Goal: Task Accomplishment & Management: Use online tool/utility

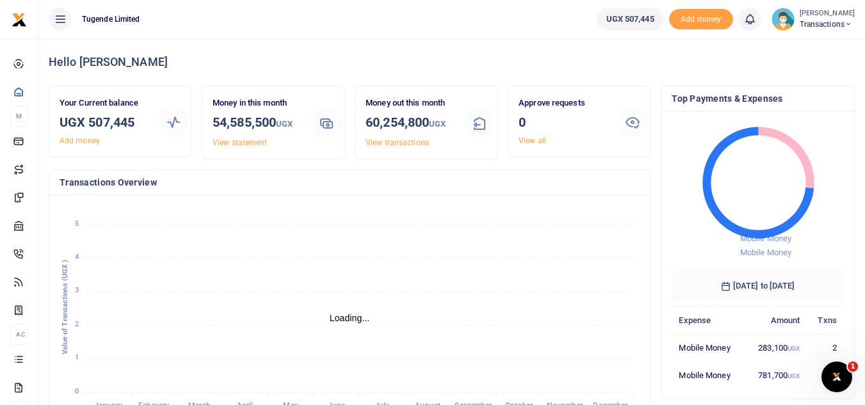
scroll to position [10, 10]
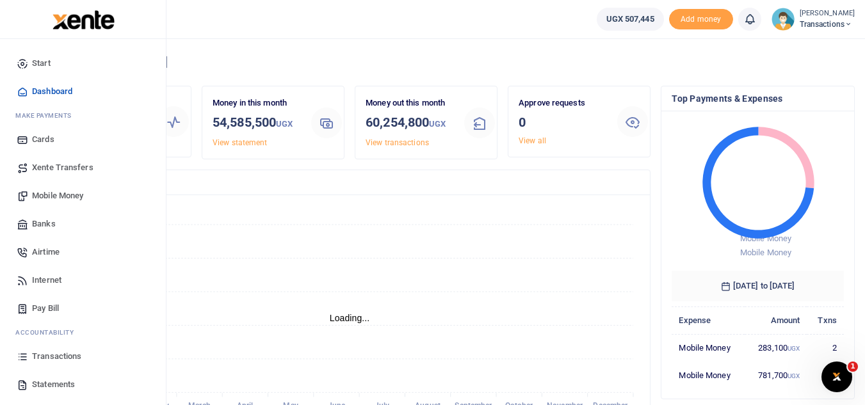
click at [61, 202] on span "Mobile Money" at bounding box center [57, 196] width 51 height 13
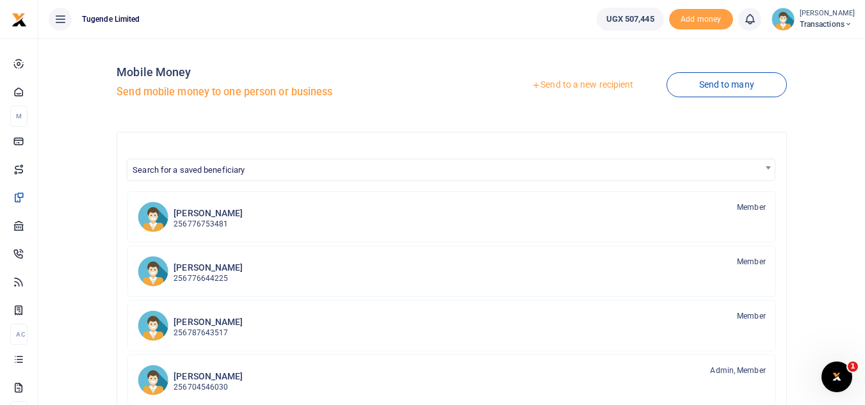
click at [564, 88] on link "Send to a new recipient" at bounding box center [582, 85] width 167 height 23
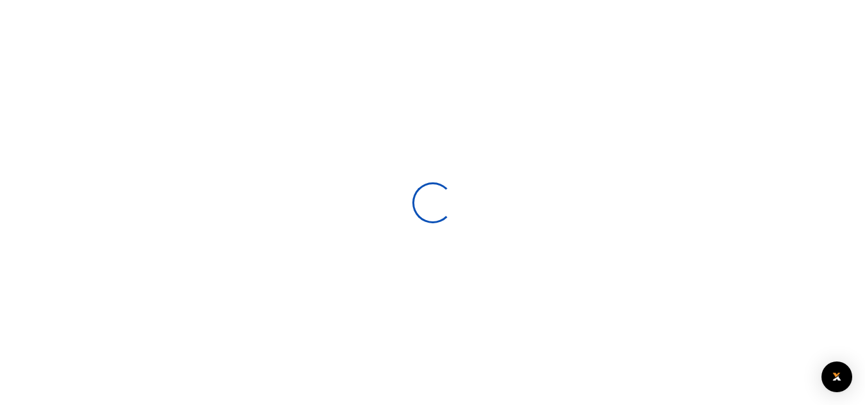
select select
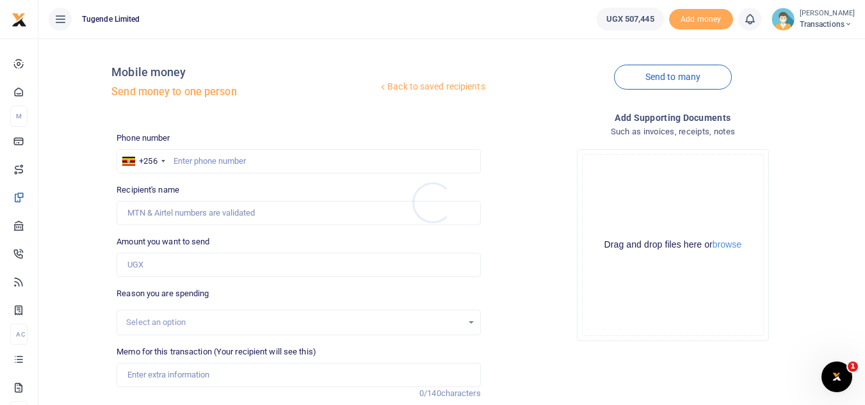
click at [160, 380] on div at bounding box center [432, 202] width 865 height 405
click at [139, 366] on input "Memo for this transaction (Your recipient will see this)" at bounding box center [299, 375] width 364 height 24
paste input "UMA328BV and UMA712AY"
type input "UMA328BV and UMA712AY"
click at [237, 159] on input "text" at bounding box center [299, 161] width 364 height 24
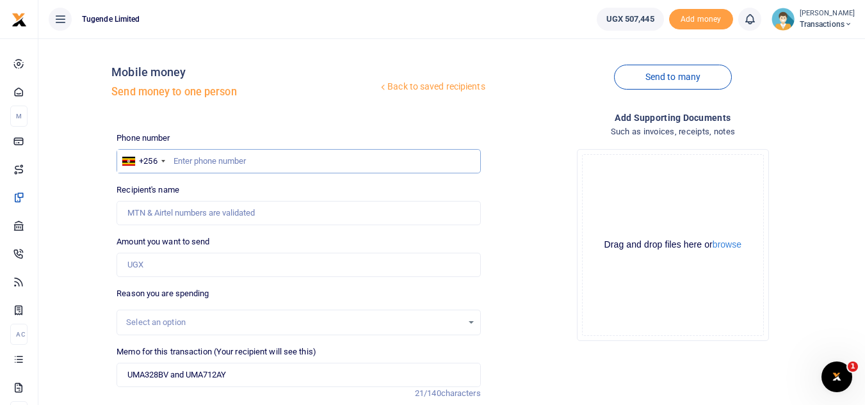
paste input "782747177"
type input "782747177"
type input "Julius Mukundane"
click at [256, 265] on input "Amount you want to send" at bounding box center [299, 265] width 364 height 24
paste input "144000"
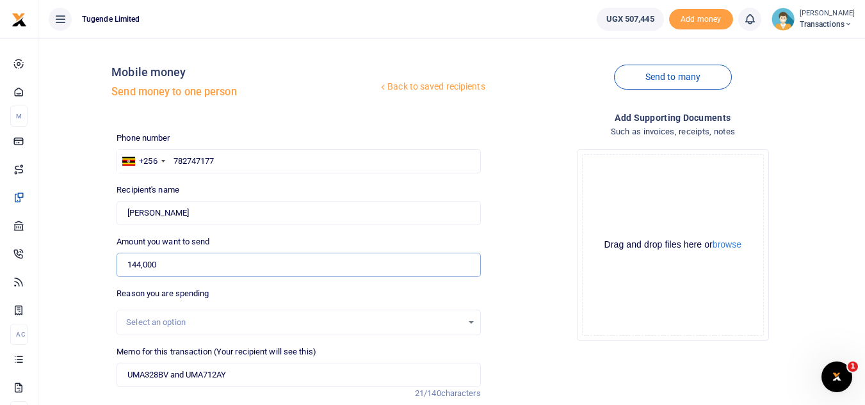
click at [256, 265] on input "144,000" at bounding box center [299, 265] width 364 height 24
type input "144,000"
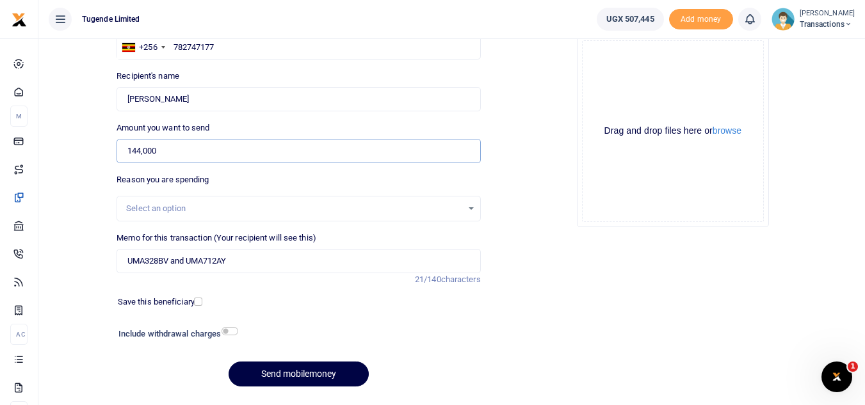
scroll to position [149, 0]
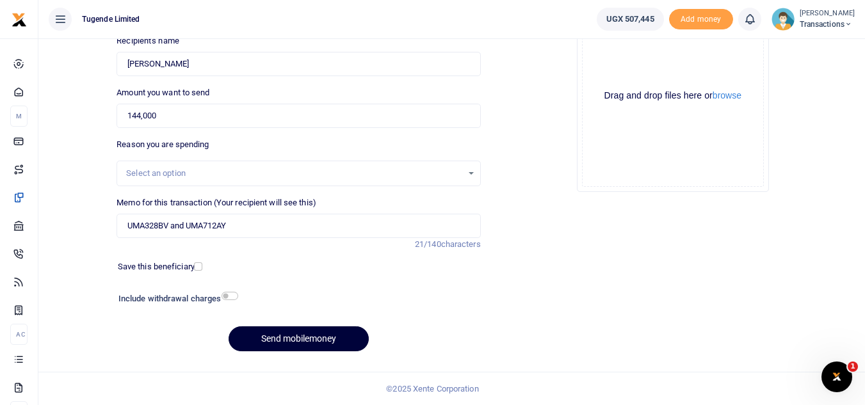
click at [264, 338] on button "Send mobilemoney" at bounding box center [299, 339] width 140 height 25
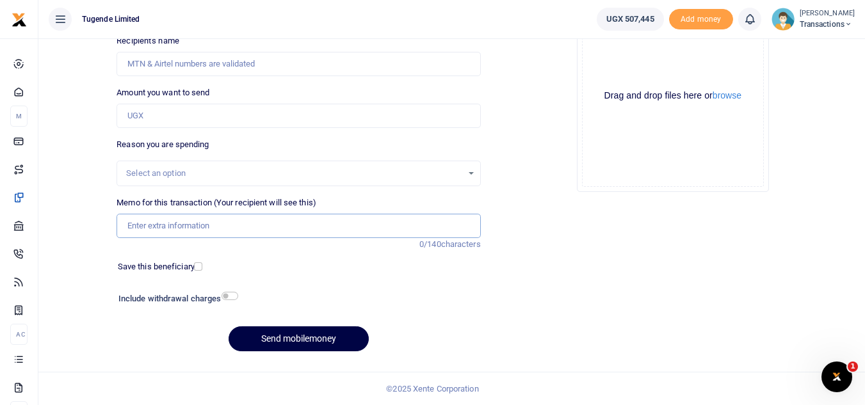
click at [194, 229] on input "Memo for this transaction (Your recipient will see this)" at bounding box center [299, 226] width 364 height 24
paste input "UMA595BV"
type input "UMA595BV"
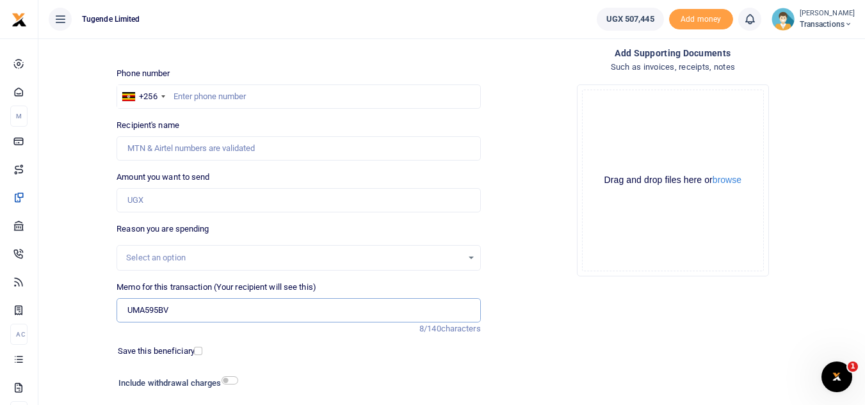
scroll to position [62, 0]
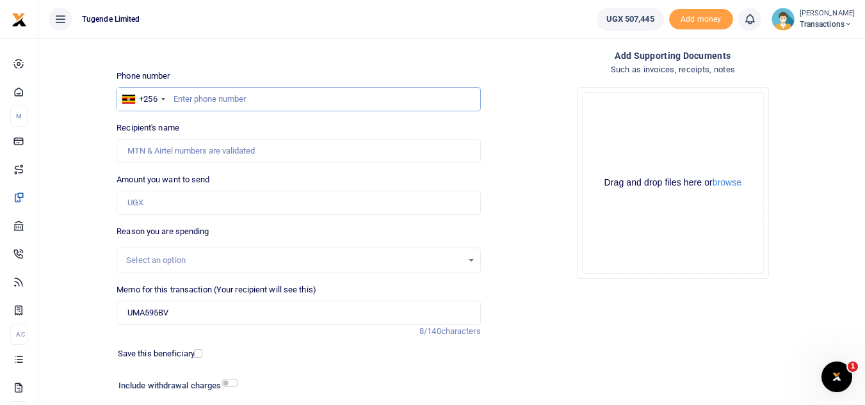
click at [322, 89] on input "text" at bounding box center [299, 99] width 364 height 24
paste input "782747177"
type input "782747177"
type input "Julius Mukundane"
click at [309, 197] on input "Amount you want to send" at bounding box center [299, 203] width 364 height 24
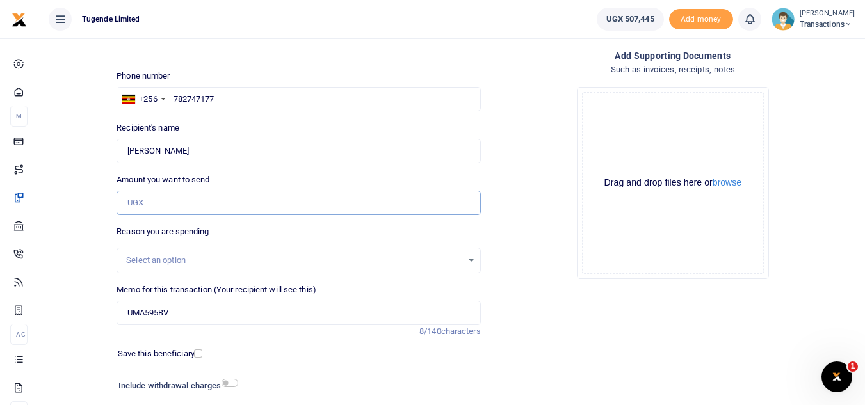
paste input "52,000"
type input "52,000"
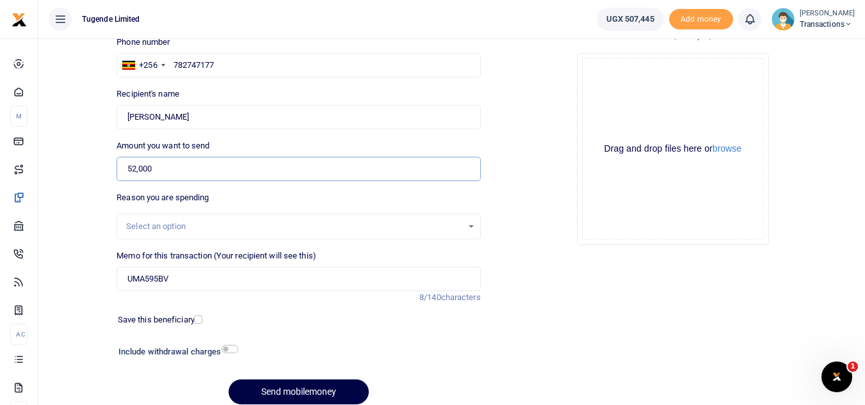
scroll to position [149, 0]
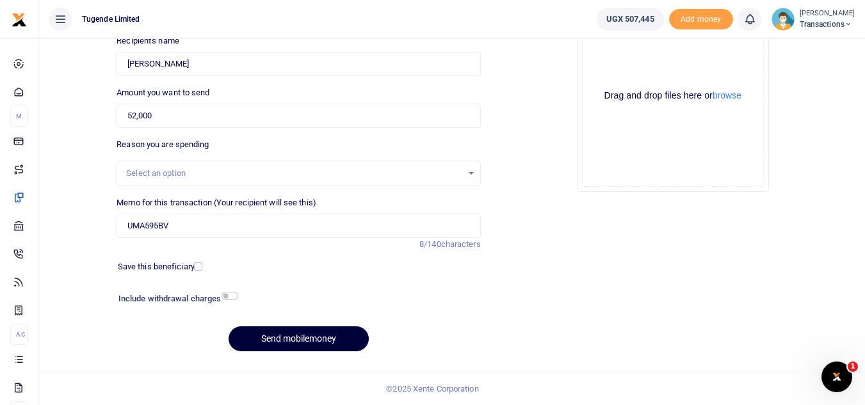
click at [321, 336] on button "Send mobilemoney" at bounding box center [299, 339] width 140 height 25
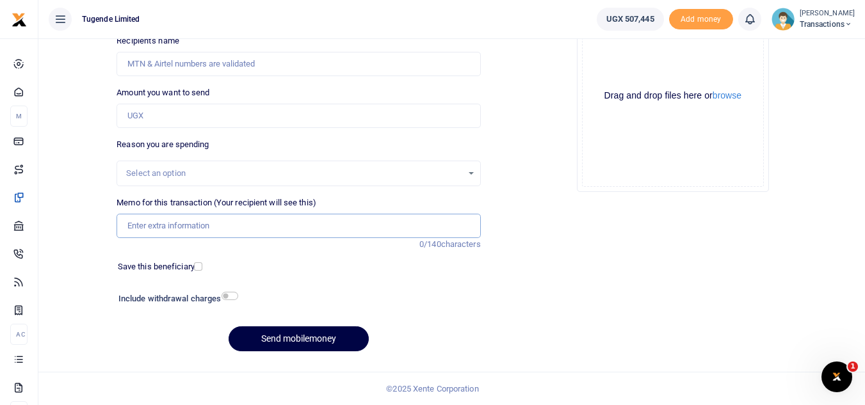
click at [224, 225] on input "Memo for this transaction (Your recipient will see this)" at bounding box center [299, 226] width 364 height 24
paste input "UGA231G"
type input "UGA231G"
click at [313, 126] on input "Amount you want to send" at bounding box center [299, 116] width 364 height 24
paste input "105,000"
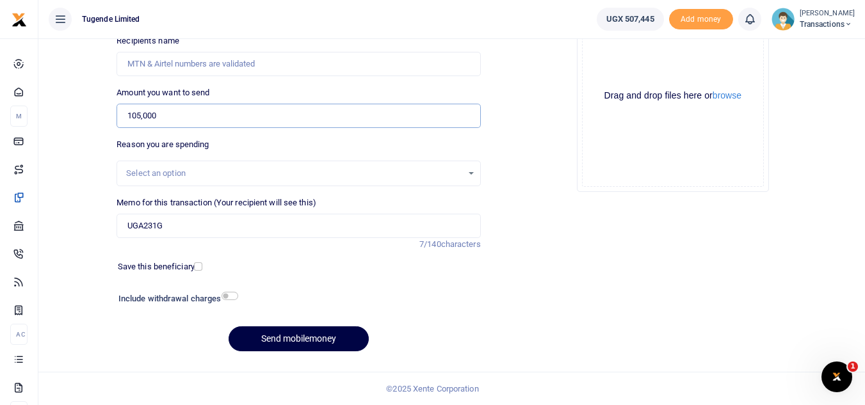
type input "105,000"
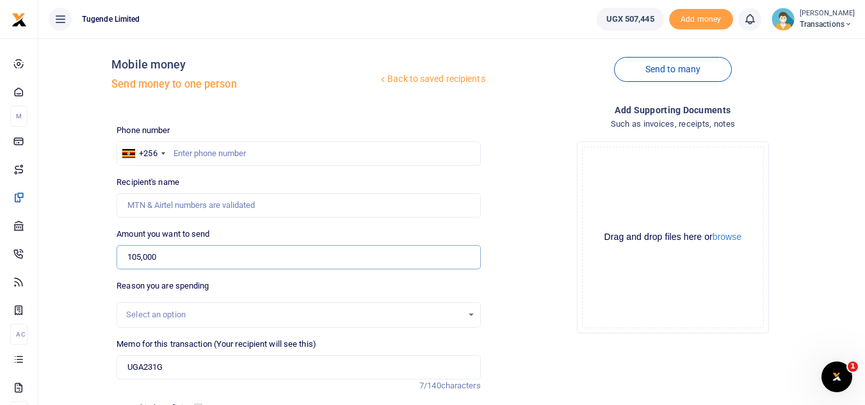
scroll to position [3, 0]
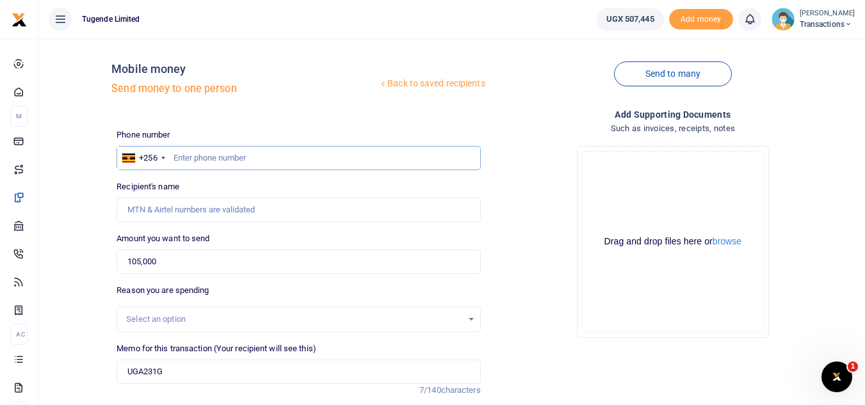
click at [356, 158] on input "text" at bounding box center [299, 158] width 364 height 24
paste input "0784911561"
click at [356, 158] on input "0784911561" at bounding box center [299, 158] width 364 height 24
type input "0784911561"
type input "Keith Kawooya"
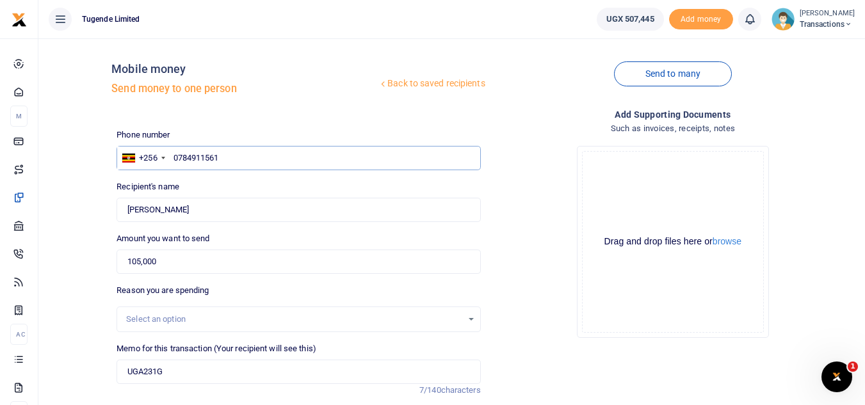
scroll to position [149, 0]
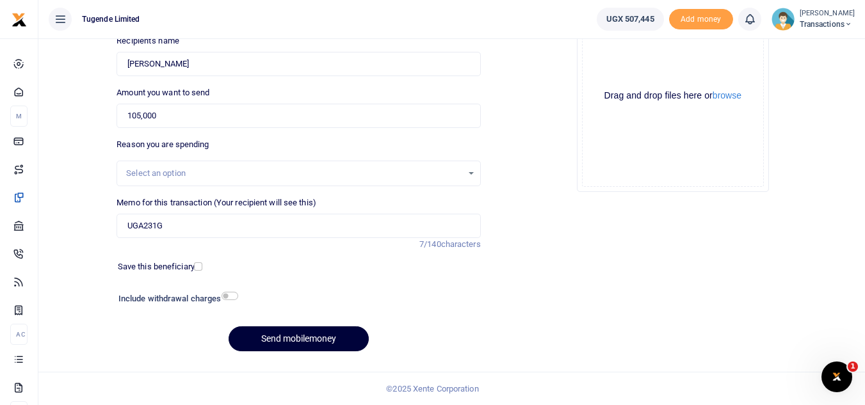
click at [291, 332] on button "Send mobilemoney" at bounding box center [299, 339] width 140 height 25
type input "0784911561"
click at [296, 340] on button "Send mobilemoney" at bounding box center [299, 339] width 140 height 25
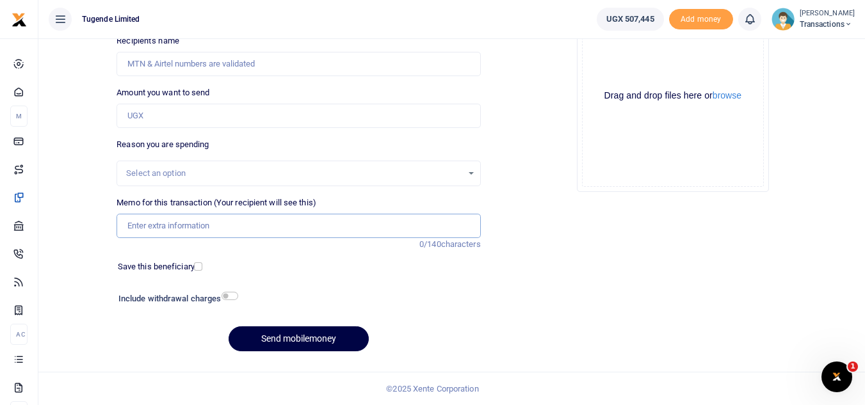
click at [301, 222] on input "Memo for this transaction (Your recipient will see this)" at bounding box center [299, 226] width 364 height 24
paste input "UMA309BK"
type input "UMA309BK"
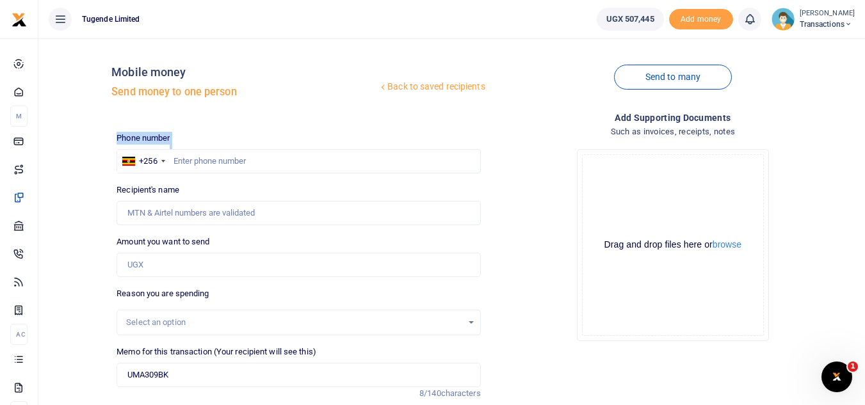
drag, startPoint x: 360, startPoint y: 144, endPoint x: 357, endPoint y: 158, distance: 14.5
click at [357, 158] on div "Phone number +256 Uganda +256 Phone is required." at bounding box center [299, 153] width 364 height 42
click at [357, 158] on input "text" at bounding box center [299, 161] width 364 height 24
paste input "0770750147"
type input "0770750147"
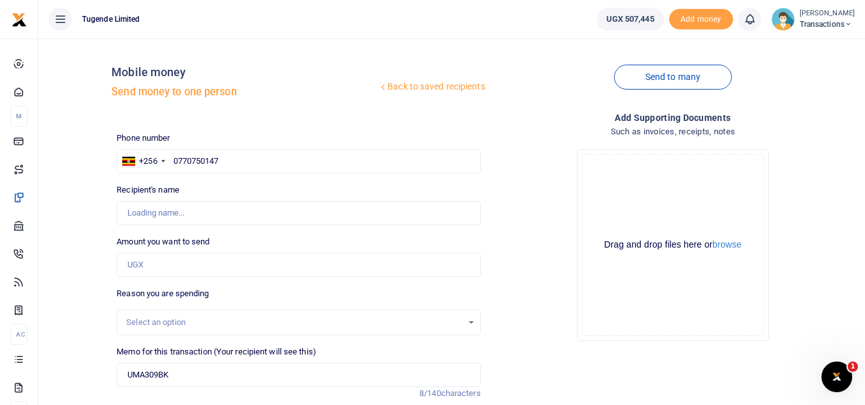
type input "Gordon Turyatunga"
click at [256, 264] on input "Amount you want to send" at bounding box center [299, 265] width 364 height 24
paste input "42000"
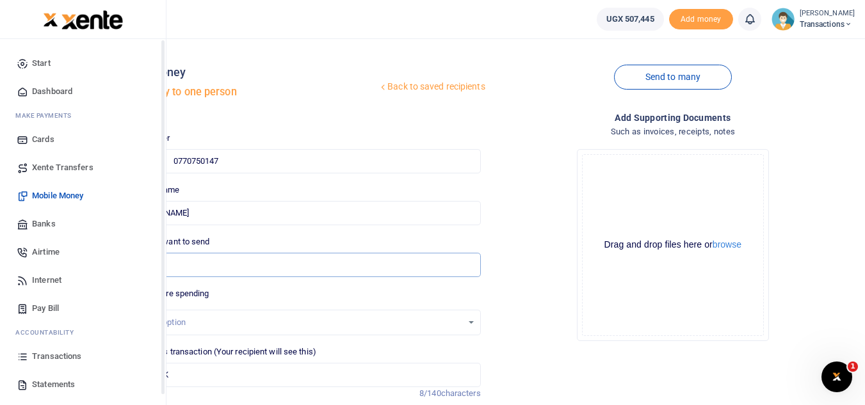
type input "42,000"
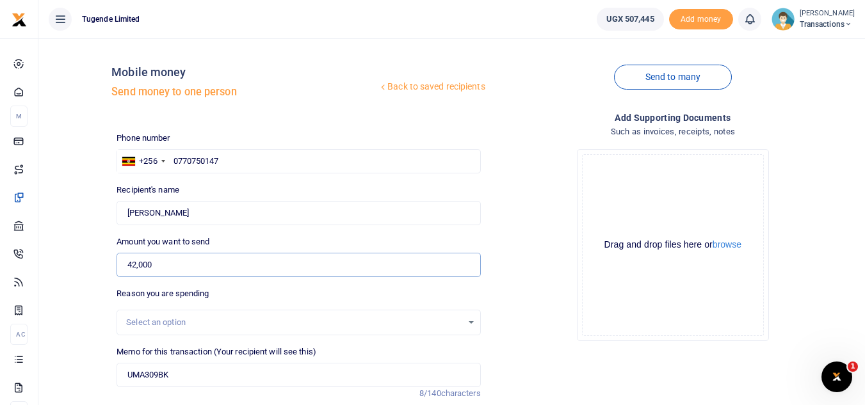
scroll to position [149, 0]
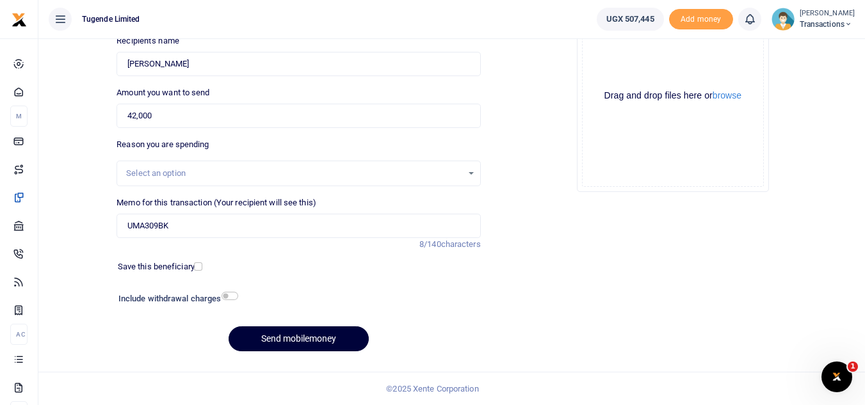
click at [295, 330] on button "Send mobilemoney" at bounding box center [299, 339] width 140 height 25
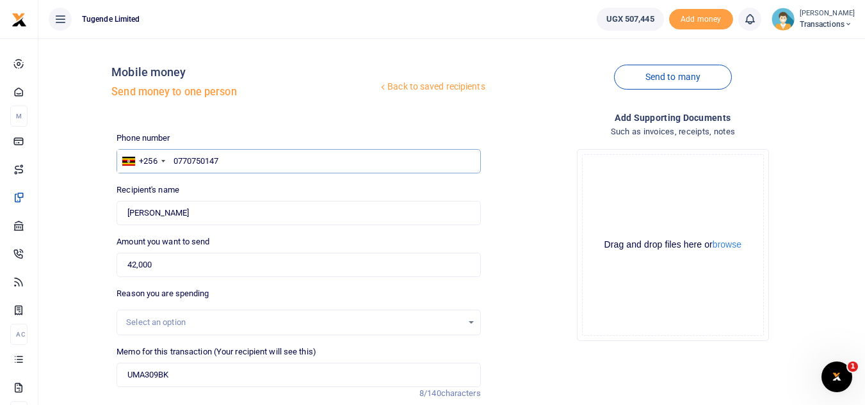
type input "0770750147"
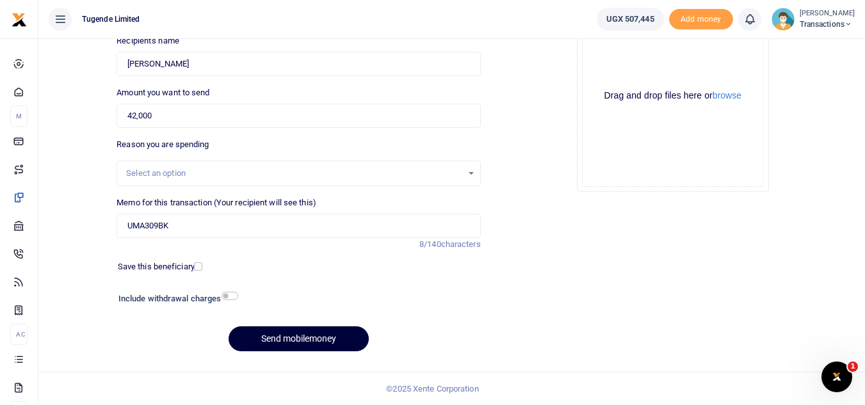
click at [306, 338] on button "Send mobilemoney" at bounding box center [299, 339] width 140 height 25
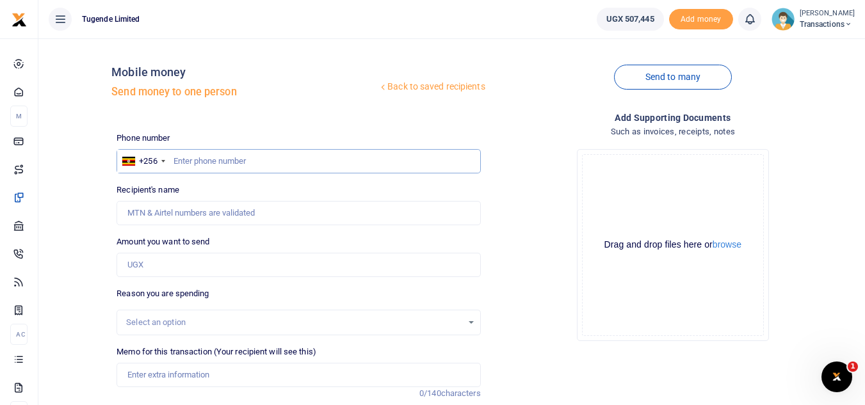
click at [222, 158] on input "text" at bounding box center [299, 161] width 364 height 24
paste input "UMA979CG"
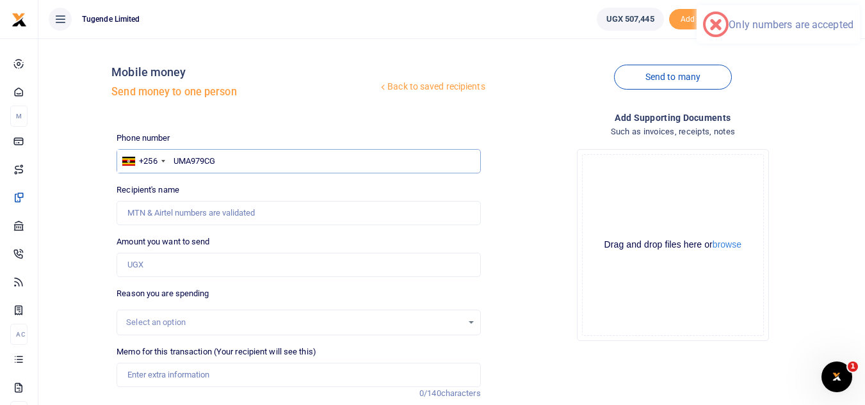
click at [222, 158] on input "UMA979CG" at bounding box center [299, 161] width 364 height 24
type input "U"
click at [178, 371] on input "Memo for this transaction (Your recipient will see this)" at bounding box center [299, 375] width 364 height 24
paste input "UMA979CG"
type input "UMA979CG"
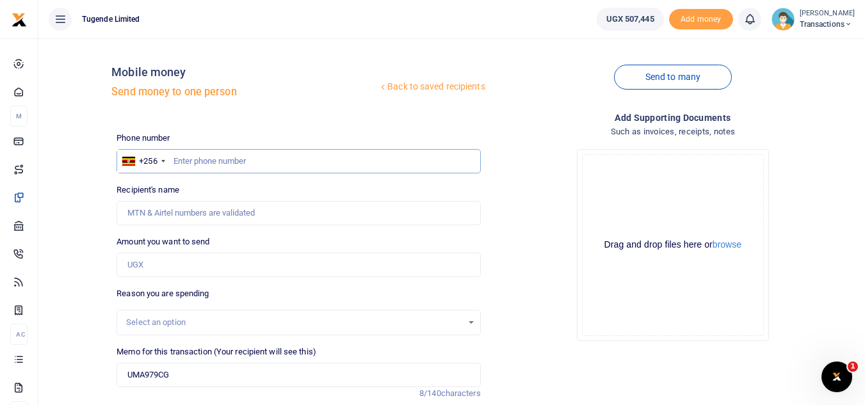
click at [282, 172] on input "text" at bounding box center [299, 161] width 364 height 24
paste input "0756325764"
click at [282, 172] on input "0756325764" at bounding box center [299, 161] width 364 height 24
type input "0756325764"
type input "Gilbert Tumusiime"
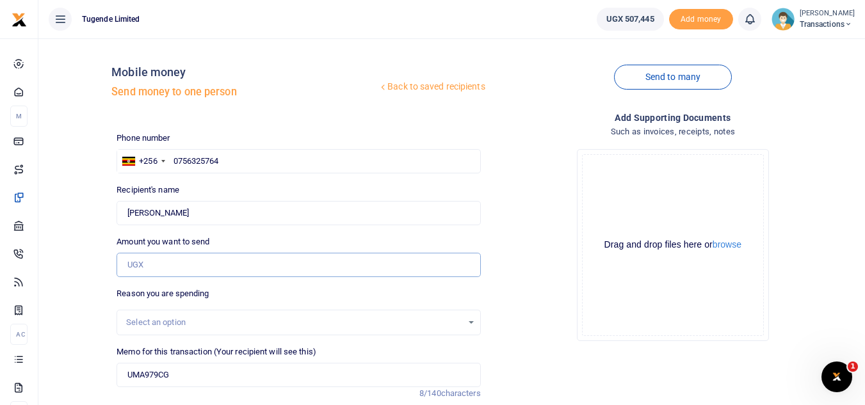
click at [255, 273] on input "Amount you want to send" at bounding box center [299, 265] width 364 height 24
paste input "62000"
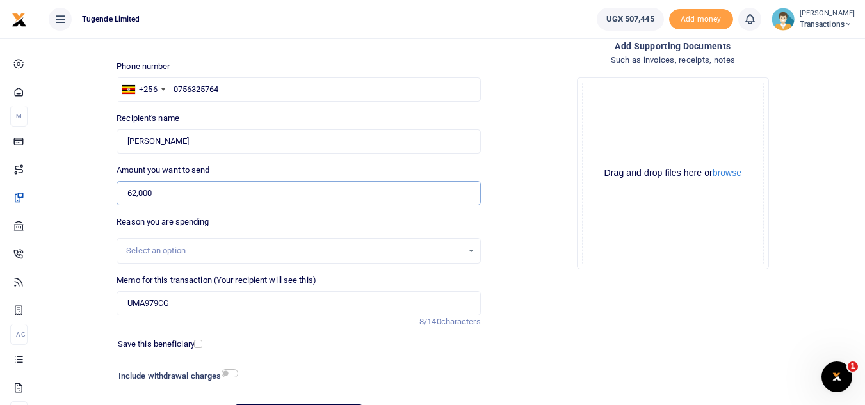
scroll to position [72, 0]
type input "62,000"
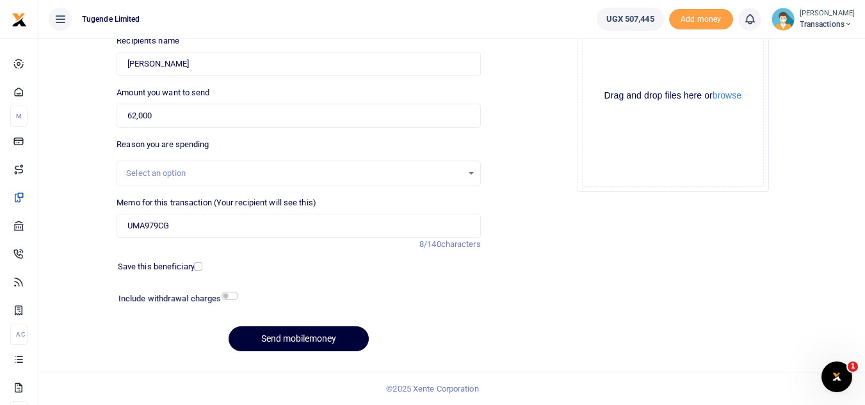
click at [286, 339] on button "Send mobilemoney" at bounding box center [299, 339] width 140 height 25
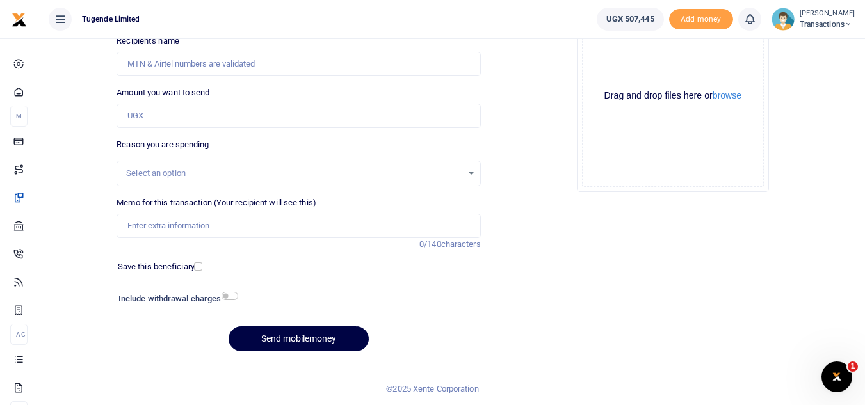
scroll to position [149, 0]
click at [209, 225] on input "Memo for this transaction (Your recipient will see this)" at bounding box center [299, 226] width 364 height 24
paste input "UGC608M"
type input "UGC608M"
click at [284, 109] on input "Amount you want to send" at bounding box center [299, 116] width 364 height 24
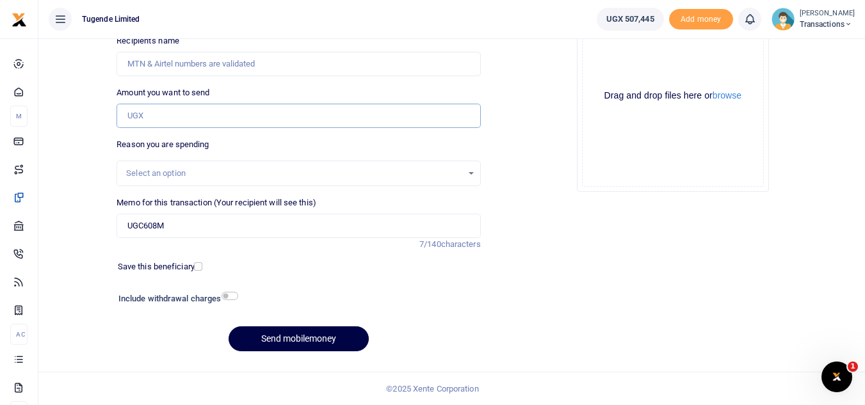
paste input "115,000"
type input "115,000"
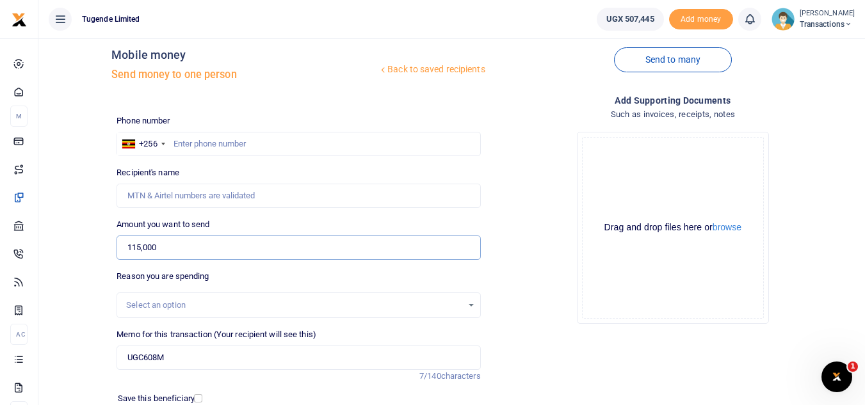
scroll to position [0, 0]
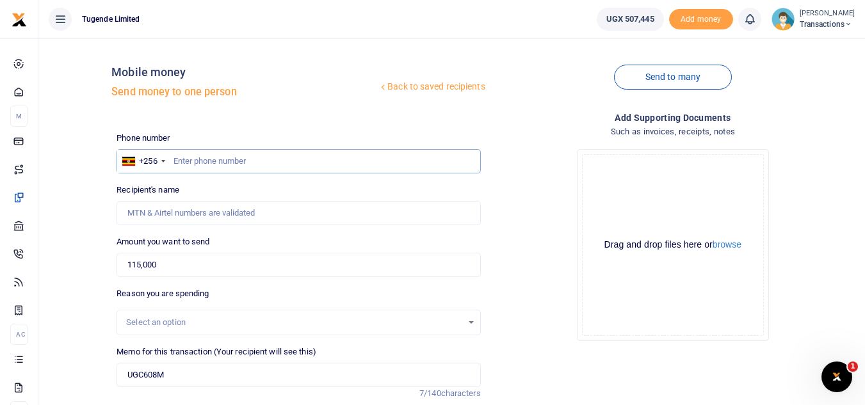
click at [216, 161] on input "text" at bounding box center [299, 161] width 364 height 24
paste input "0765594847"
click at [216, 161] on input "0765594847" at bounding box center [299, 161] width 364 height 24
type input "0765594847"
type input "Andrew Zilaba"
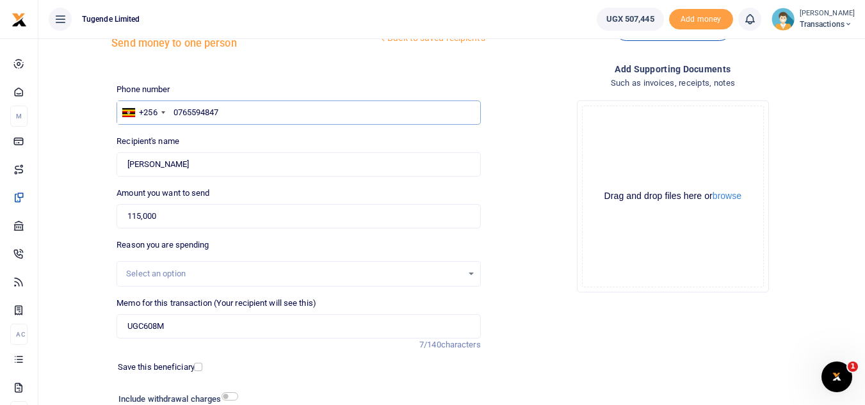
scroll to position [149, 0]
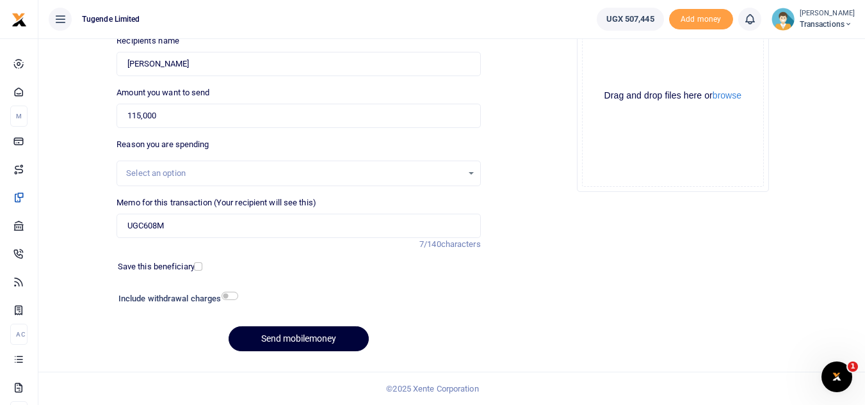
click at [316, 341] on button "Send mobilemoney" at bounding box center [299, 339] width 140 height 25
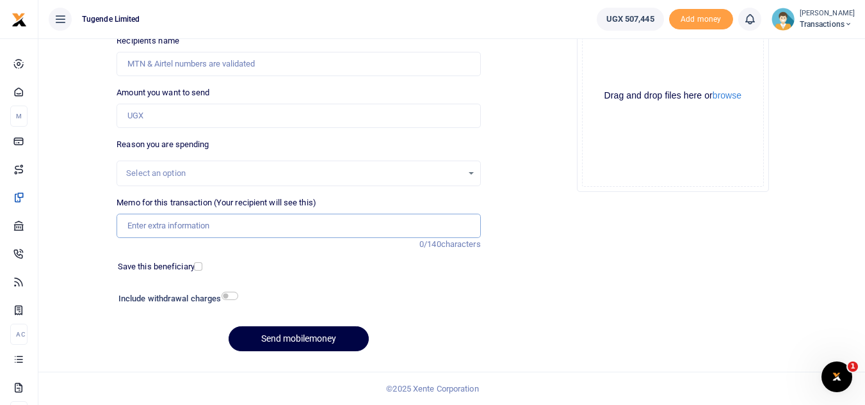
click at [279, 225] on input "Memo for this transaction (Your recipient will see this)" at bounding box center [299, 226] width 364 height 24
paste input "UGC275V"
type input "UGC275V"
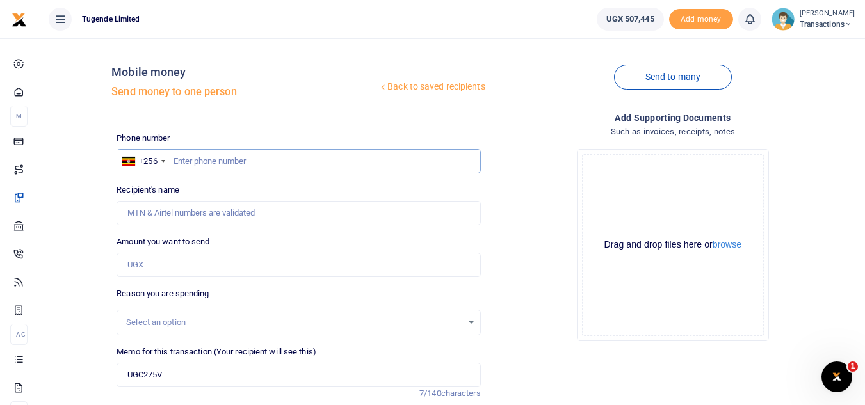
click at [224, 156] on input "text" at bounding box center [299, 161] width 364 height 24
paste input "0777247727"
click at [224, 156] on input "0777247727" at bounding box center [299, 161] width 364 height 24
type input "0777247727"
type input "Abraham Ayebazibwe"
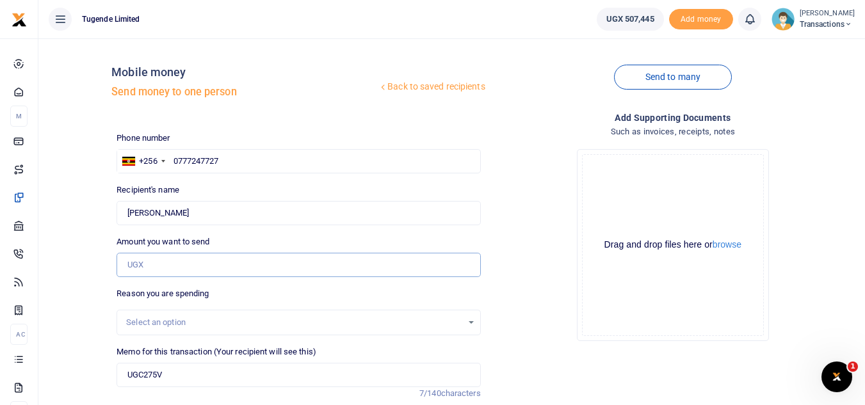
click at [163, 266] on input "Amount you want to send" at bounding box center [299, 265] width 364 height 24
paste input "51000"
type input "51,000"
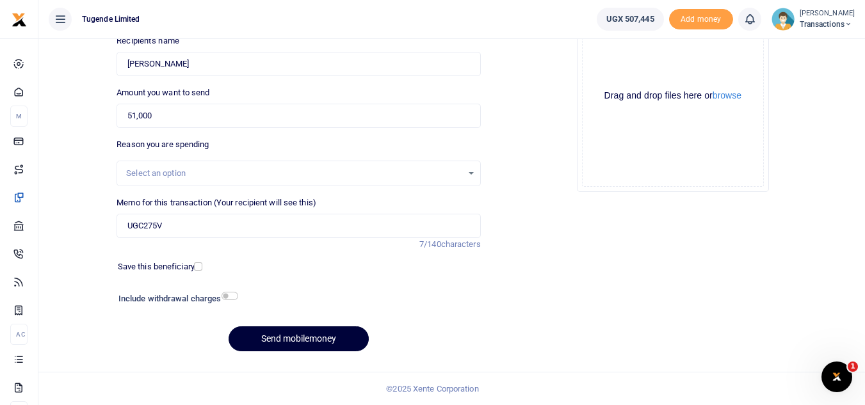
click at [325, 345] on button "Send mobilemoney" at bounding box center [299, 339] width 140 height 25
click at [273, 236] on input "Memo for this transaction (Your recipient will see this)" at bounding box center [299, 226] width 364 height 24
paste input "UMA945CB and UGG217M"
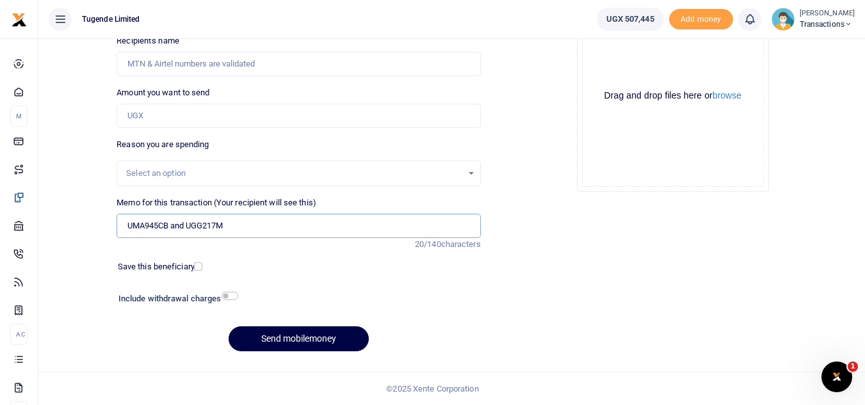
type input "UMA945CB and UGG217M"
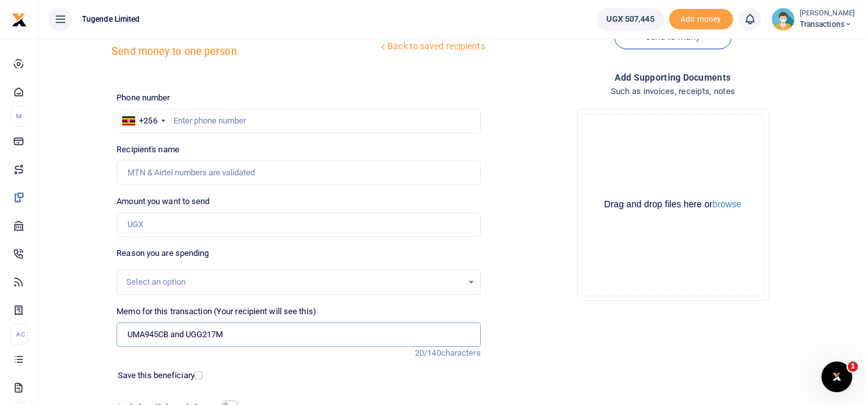
scroll to position [36, 0]
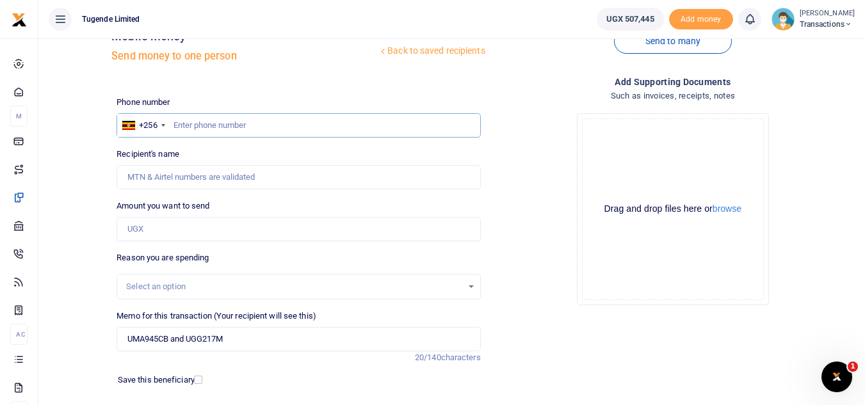
click at [306, 117] on input "text" at bounding box center [299, 125] width 364 height 24
paste input "0767630813"
type input "0767630813"
type input "[PERSON_NAME]"
click at [262, 225] on input "Amount you want to send" at bounding box center [299, 229] width 364 height 24
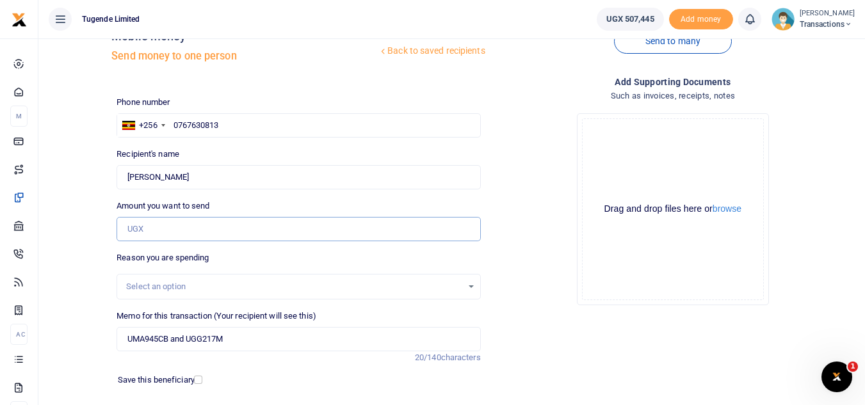
paste input "101000"
type input "101,000"
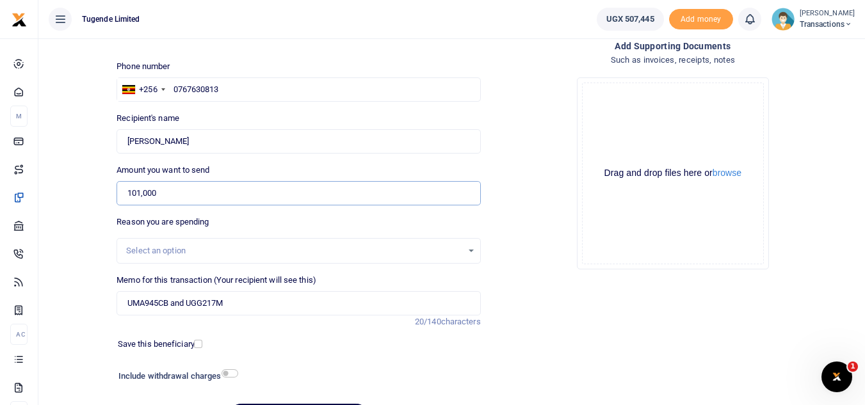
scroll to position [149, 0]
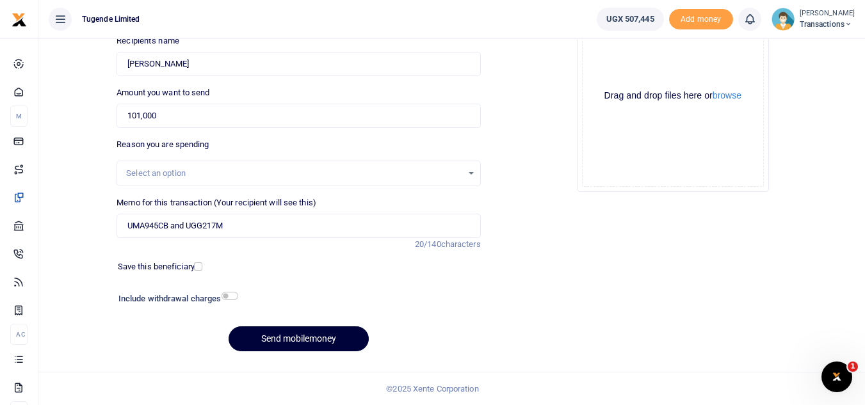
click at [307, 334] on button "Send mobilemoney" at bounding box center [299, 339] width 140 height 25
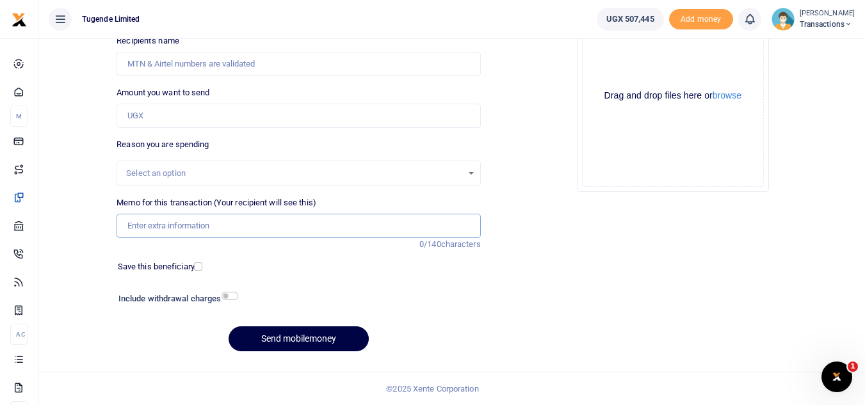
click at [194, 223] on input "Memo for this transaction (Your recipient will see this)" at bounding box center [299, 226] width 364 height 24
paste input "UMA087BM"
type input "UMA087BM"
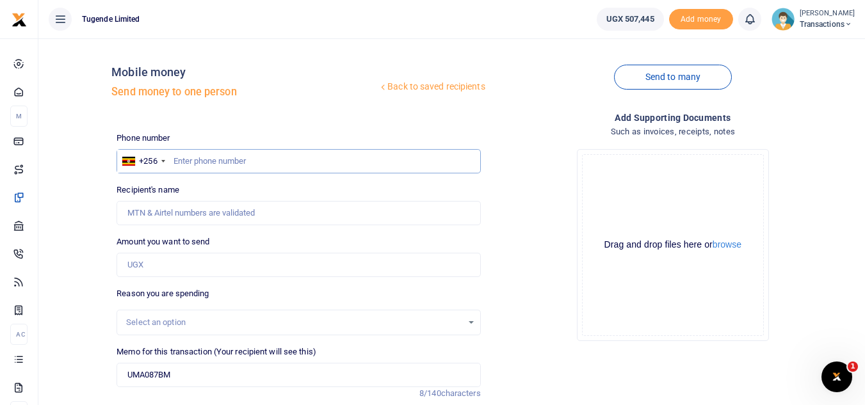
click at [237, 165] on input "text" at bounding box center [299, 161] width 364 height 24
paste input "0777526050"
type input "0777526050"
type input "[PERSON_NAME]"
click at [204, 262] on input "Amount you want to send" at bounding box center [299, 265] width 364 height 24
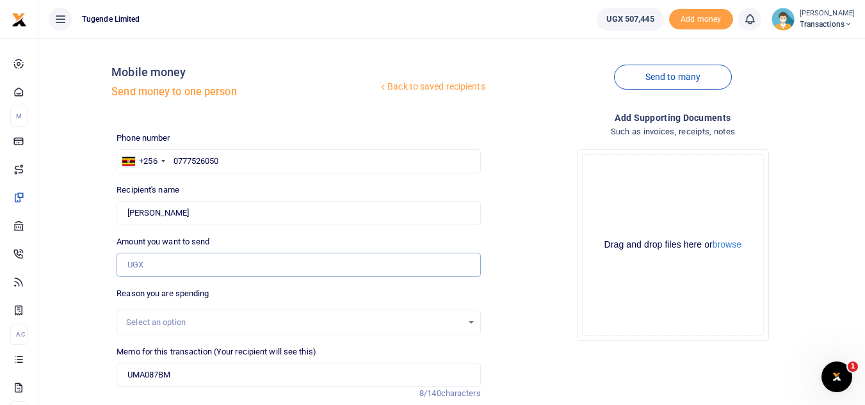
paste input "52,000"
click at [204, 262] on input "52,000" at bounding box center [299, 265] width 364 height 24
type input "52,000"
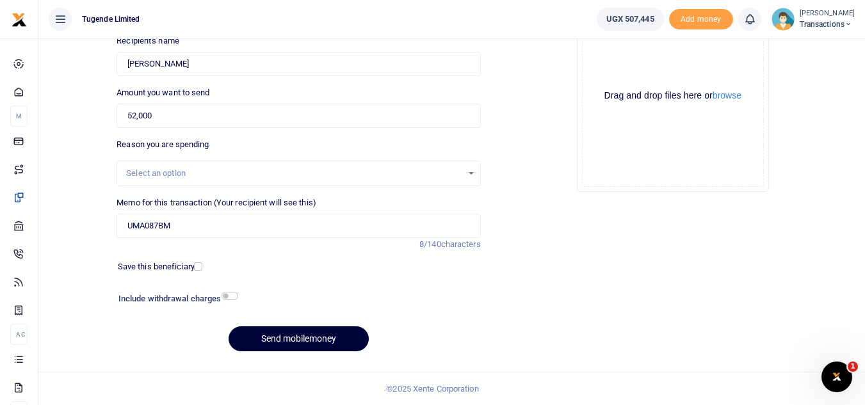
click at [290, 338] on button "Send mobilemoney" at bounding box center [299, 339] width 140 height 25
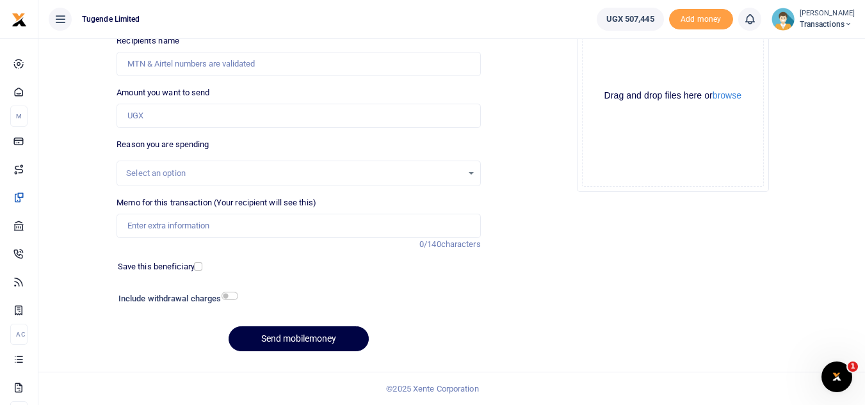
scroll to position [149, 0]
click at [250, 229] on input "Memo for this transaction (Your recipient will see this)" at bounding box center [299, 226] width 364 height 24
paste input "UFW732M"
type input "UFW732M"
click at [192, 125] on input "Amount you want to send" at bounding box center [299, 116] width 364 height 24
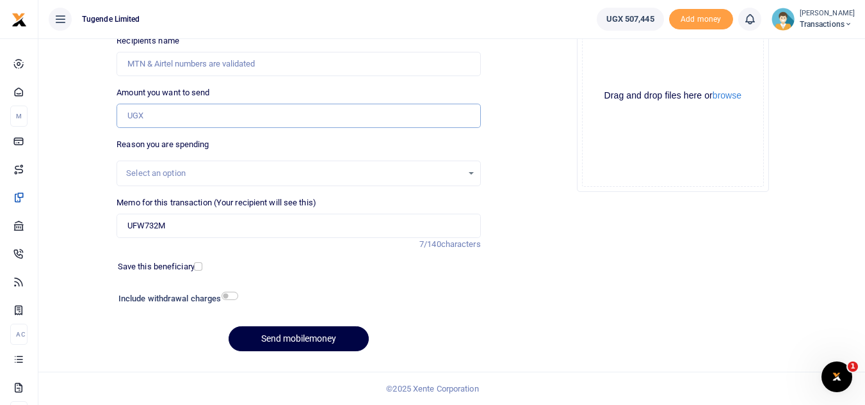
paste input "42,000"
click at [192, 125] on input "42,000" at bounding box center [299, 116] width 364 height 24
type input "42,000"
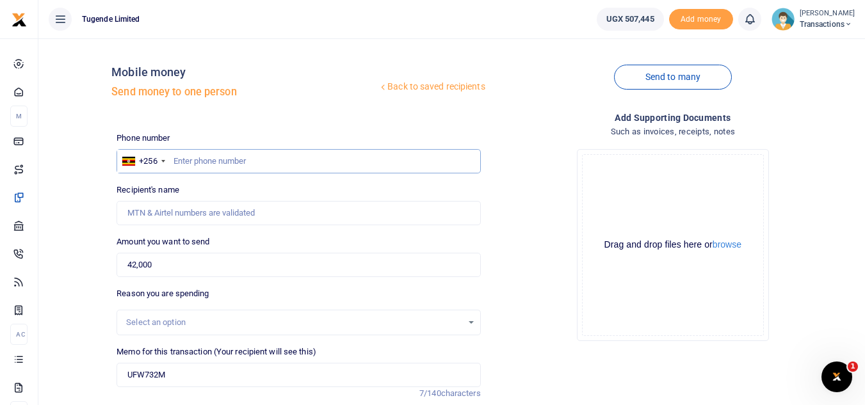
click at [303, 162] on input "text" at bounding box center [299, 161] width 364 height 24
paste input "0788719108"
type input "0788719108"
type input "Christopher Ntalo"
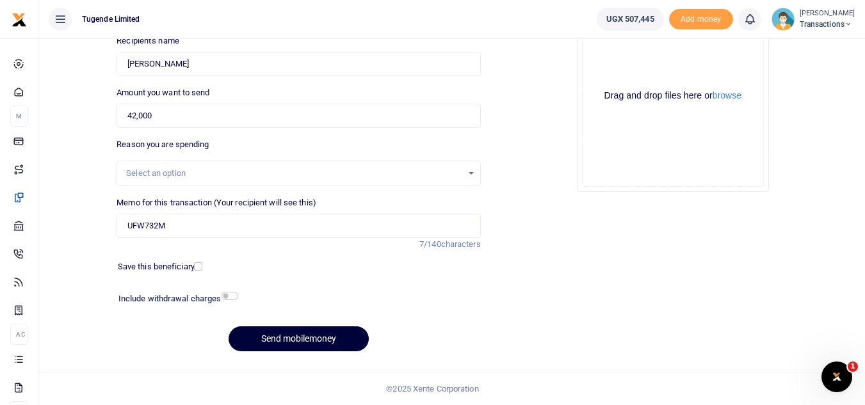
click at [265, 343] on button "Send mobilemoney" at bounding box center [299, 339] width 140 height 25
type input "0788719108"
click at [293, 339] on button "Send mobilemoney" at bounding box center [299, 339] width 140 height 25
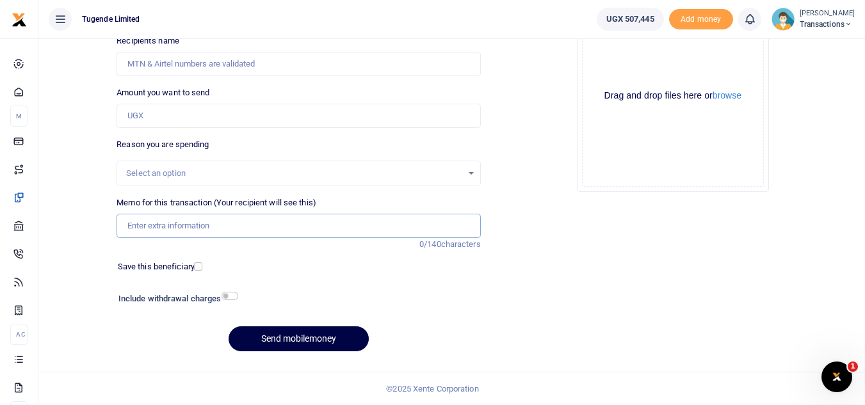
click at [243, 216] on input "Memo for this transaction (Your recipient will see this)" at bounding box center [299, 226] width 364 height 24
paste input "TLUG-017085"
click at [243, 216] on input "TLUG-017085" at bounding box center [299, 226] width 364 height 24
type input "TLUG-017085"
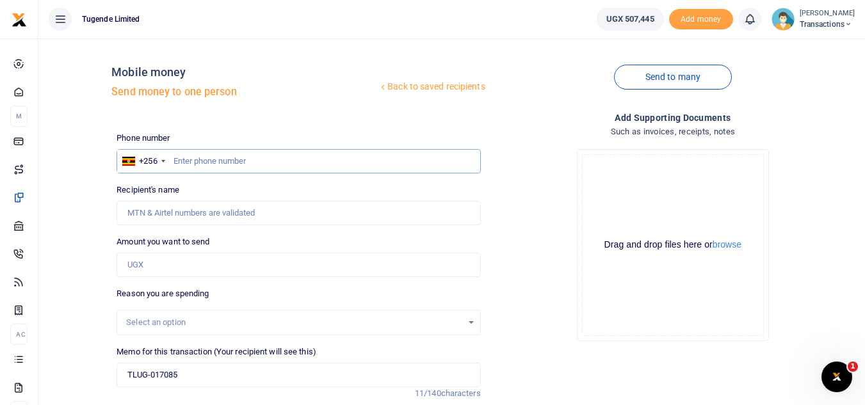
click at [307, 159] on input "text" at bounding box center [299, 161] width 364 height 24
paste input "0741410702"
type input "0741410702"
type input "Vicent Manzi"
click at [138, 256] on input "Amount you want to send" at bounding box center [299, 265] width 364 height 24
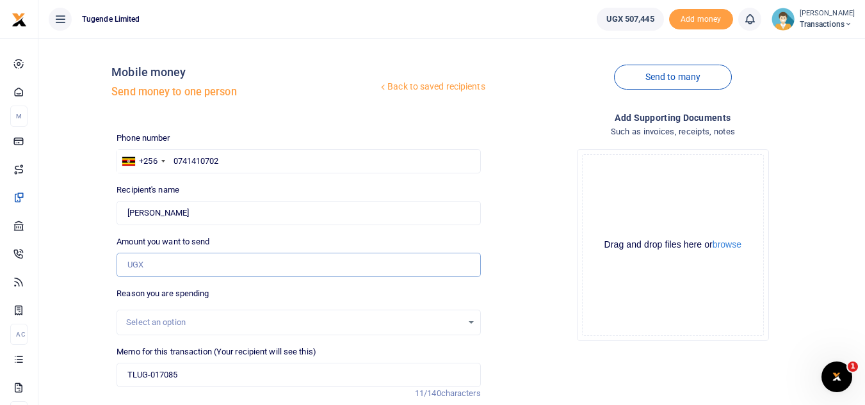
paste input "25,000"
click at [138, 256] on input "25,000" at bounding box center [299, 265] width 364 height 24
type input "25,000"
click at [121, 379] on input "TLUG-017085" at bounding box center [299, 375] width 364 height 24
paste input "UMA304BW"
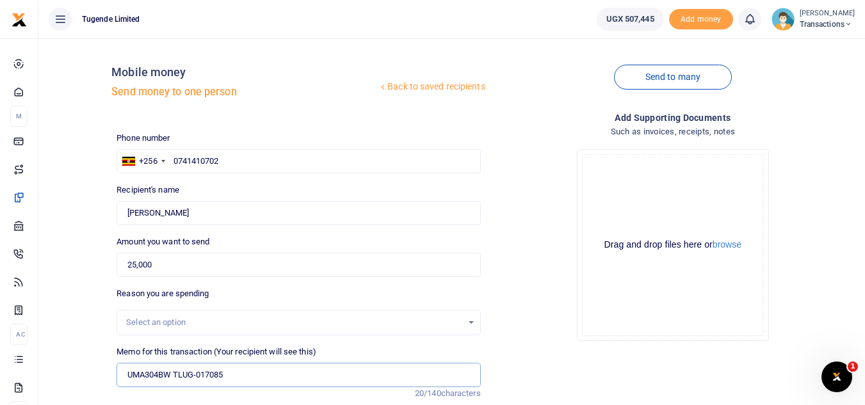
click at [197, 374] on input "UMA304BW TLUG-017085" at bounding box center [299, 375] width 364 height 24
type input "UMA304BW TLUG 017085"
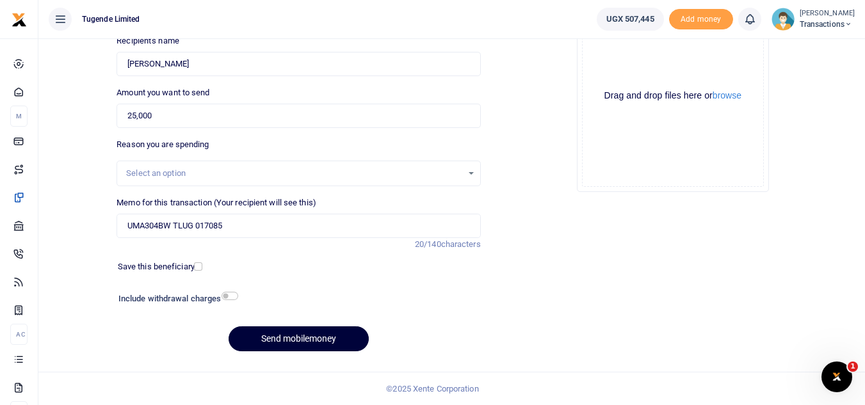
click at [277, 337] on button "Send mobilemoney" at bounding box center [299, 339] width 140 height 25
type input "0741410702"
click at [292, 330] on button "Send mobilemoney" at bounding box center [299, 339] width 140 height 25
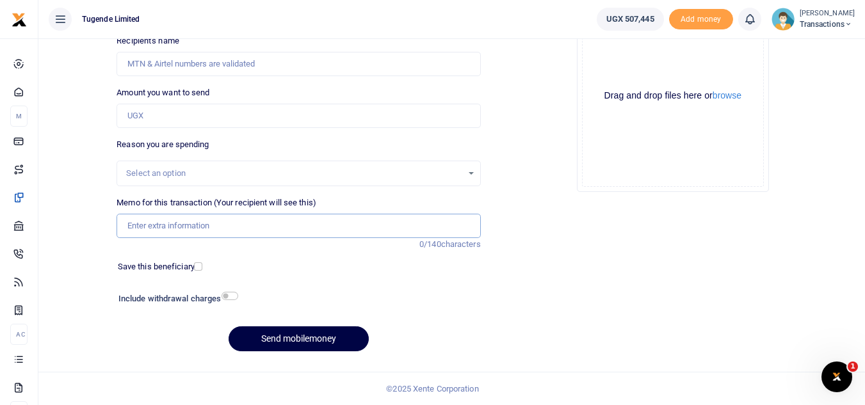
click at [237, 232] on input "Memo for this transaction (Your recipient will see this)" at bounding box center [299, 226] width 364 height 24
paste input "UGE693F"
paste input "TLUG-017087"
click at [186, 227] on input "UGE693F TLUG-017087" at bounding box center [299, 226] width 364 height 24
type input "UGE693F TLUG 017087"
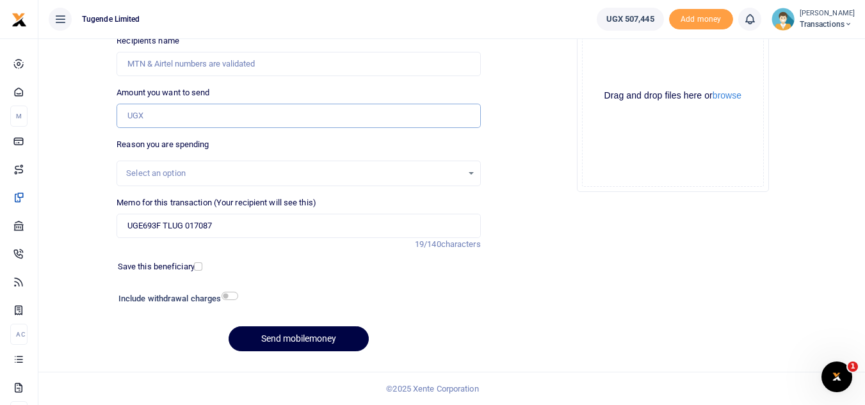
click at [276, 108] on input "Amount you want to send" at bounding box center [299, 116] width 364 height 24
paste input "42,000"
click at [276, 108] on input "42,000" at bounding box center [299, 116] width 364 height 24
type input "42,000"
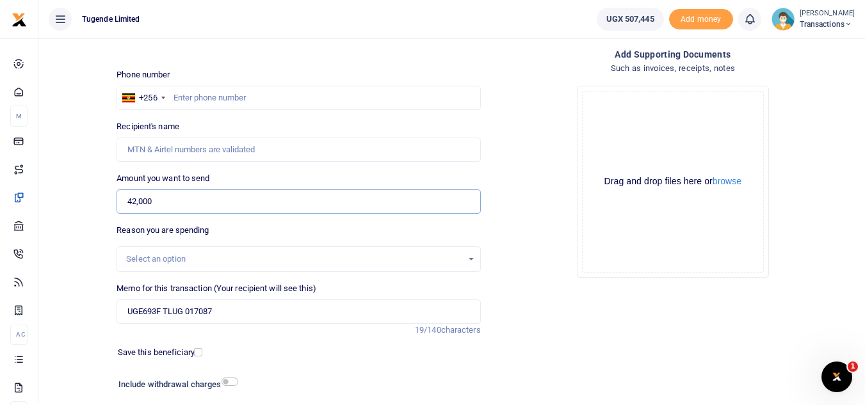
scroll to position [63, 0]
click at [191, 92] on input "text" at bounding box center [299, 98] width 364 height 24
paste input "0741597291"
type input "0741597291"
type input "[PERSON_NAME]"
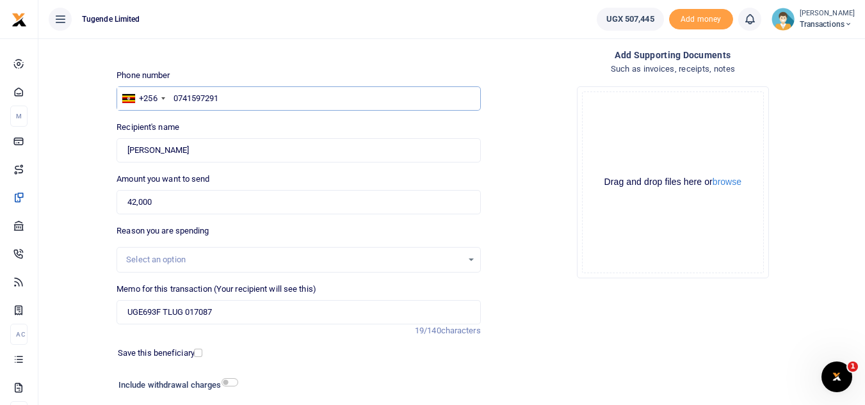
scroll to position [149, 0]
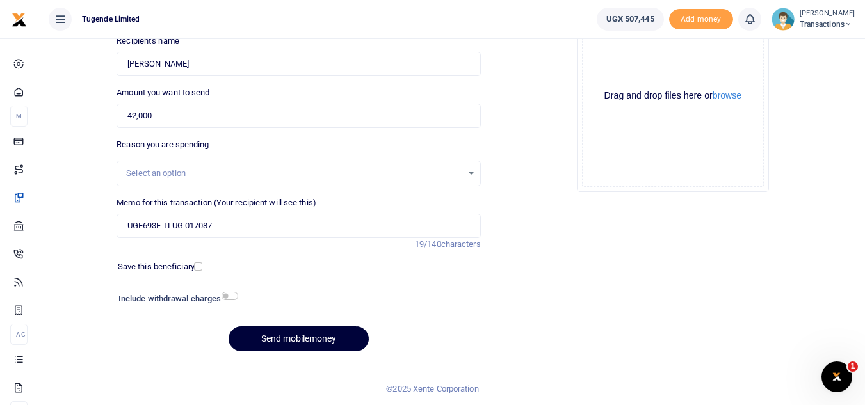
click at [289, 341] on button "Send mobilemoney" at bounding box center [299, 339] width 140 height 25
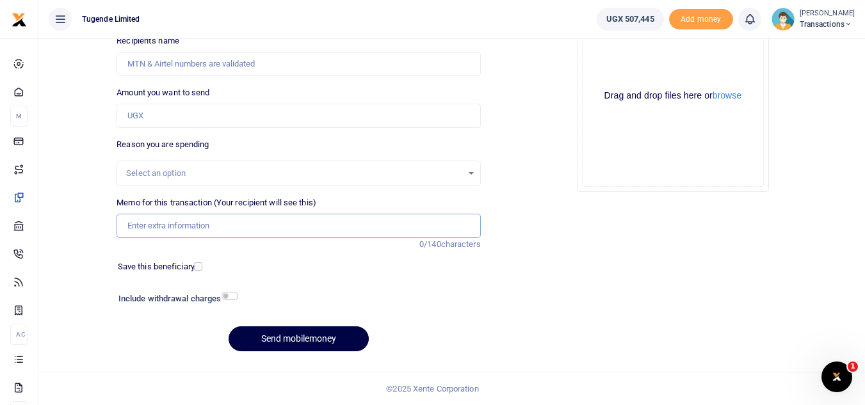
click at [282, 230] on input "Memo for this transaction (Your recipient will see this)" at bounding box center [299, 226] width 364 height 24
paste input "UFY033C"
type input "UFY033C"
click at [196, 112] on input "Amount you want to send" at bounding box center [299, 116] width 364 height 24
paste input "30,000"
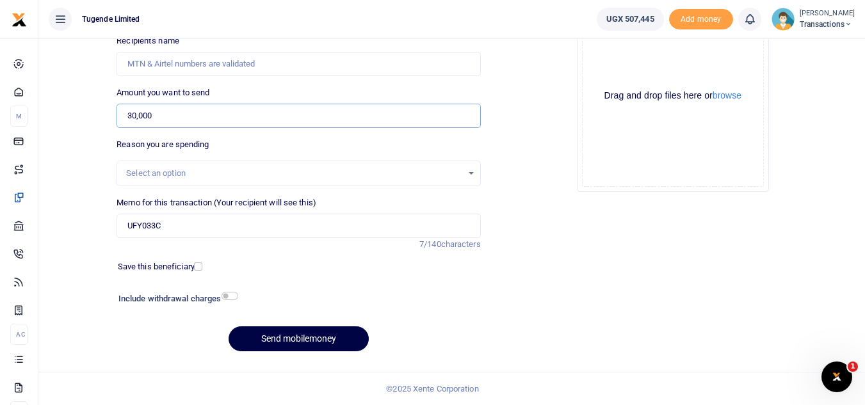
type input "30,000"
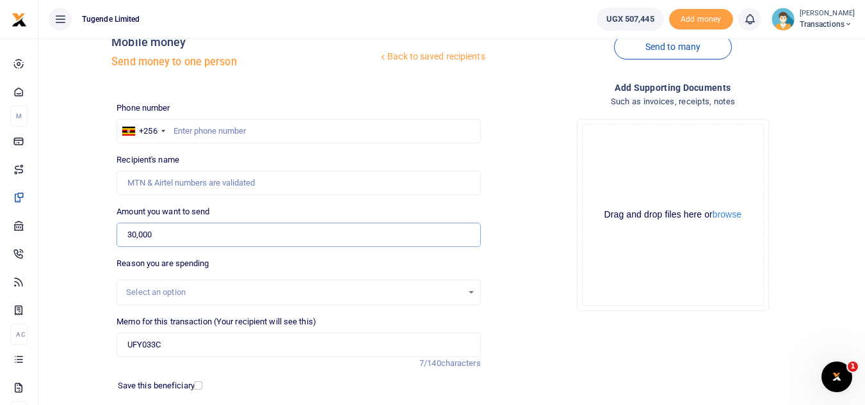
scroll to position [29, 0]
click at [215, 129] on input "text" at bounding box center [299, 132] width 364 height 24
click at [242, 136] on input "text" at bounding box center [299, 132] width 364 height 24
paste input "0770580844"
type input "0770580844"
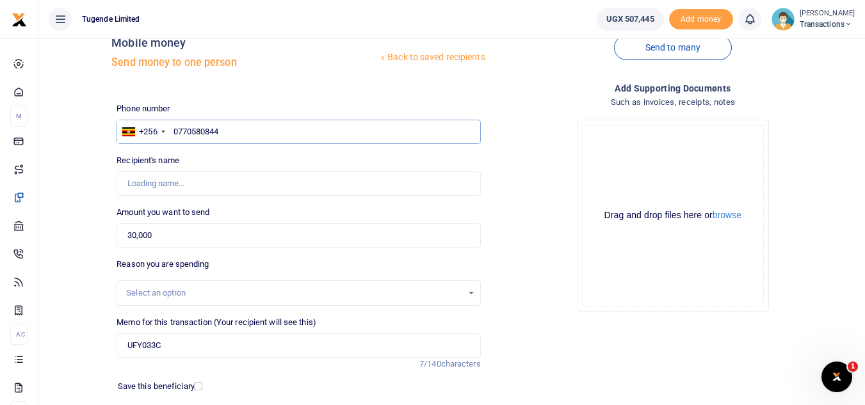
type input "Arafat Bbosa"
type input "0770580844"
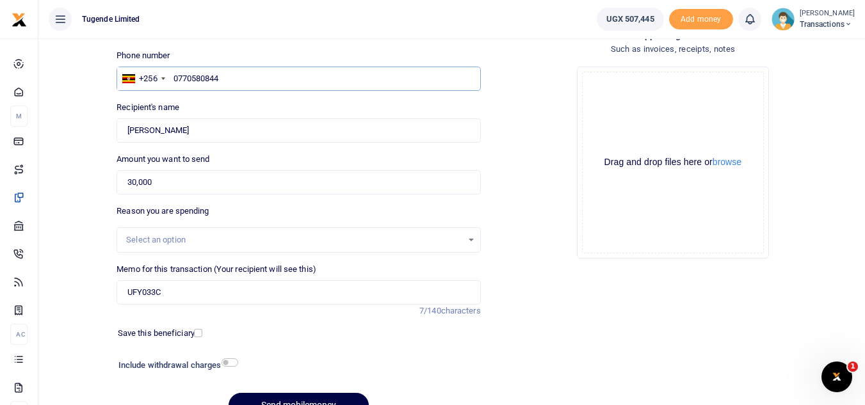
scroll to position [88, 0]
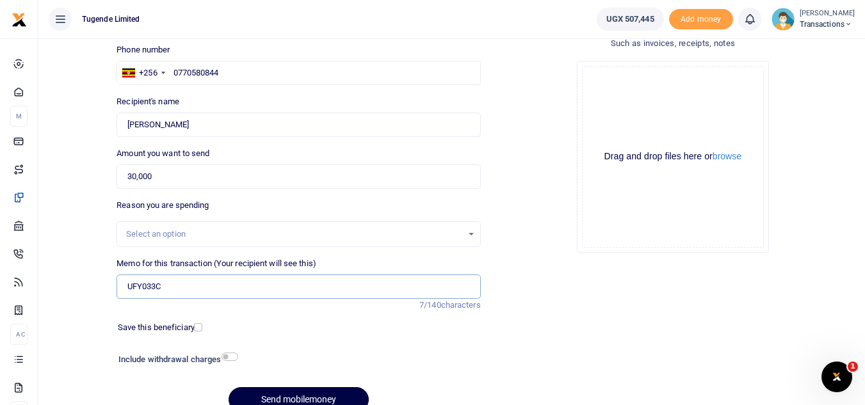
click at [221, 293] on input "UFY033C" at bounding box center [299, 287] width 364 height 24
paste input "TLUG-017088"
click at [187, 287] on input "UFY033C TLUG-017088" at bounding box center [299, 287] width 364 height 24
type input "UFY033C TLUG 017088"
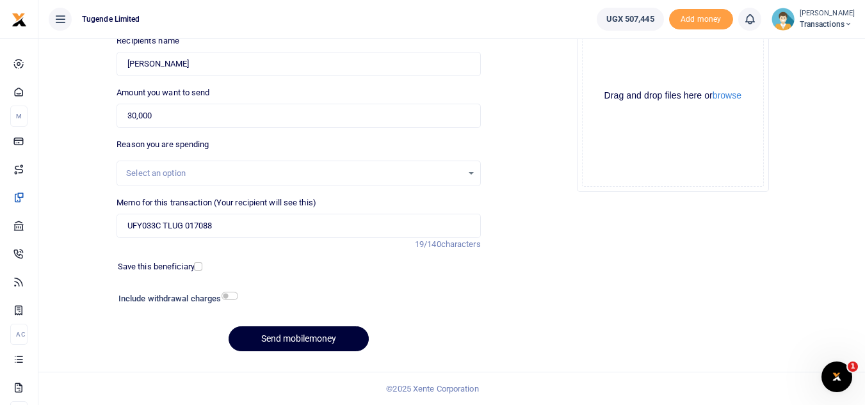
click at [300, 345] on button "Send mobilemoney" at bounding box center [299, 339] width 140 height 25
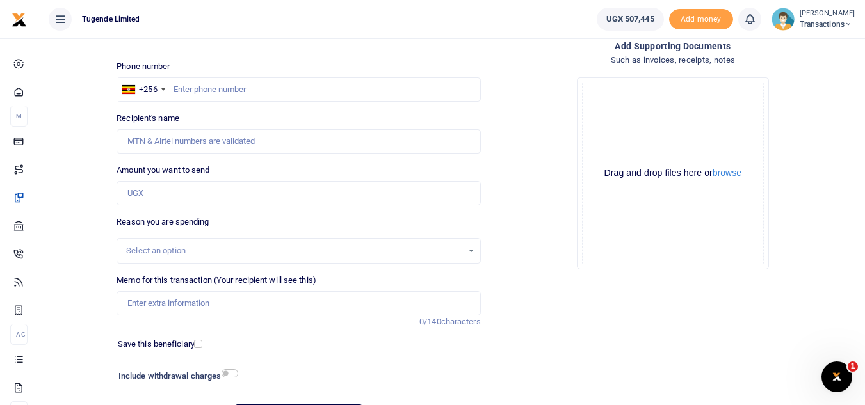
scroll to position [74, 0]
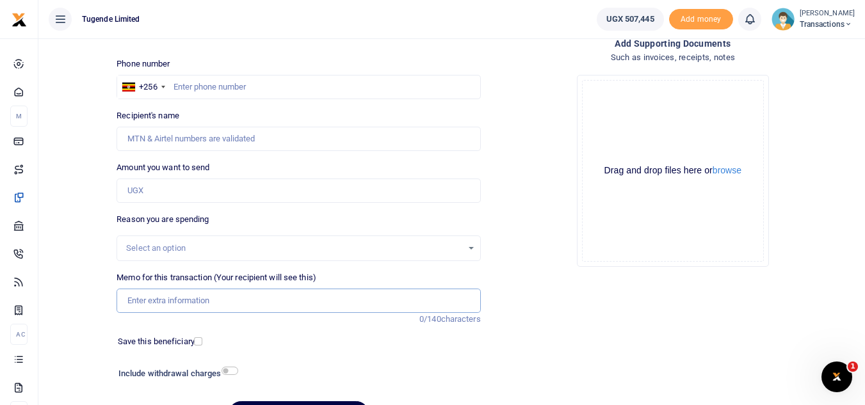
click at [222, 304] on input "Memo for this transaction (Your recipient will see this)" at bounding box center [299, 301] width 364 height 24
paste input "UGA798L"
type input "UGA798L"
click at [161, 197] on input "Amount you want to send" at bounding box center [299, 191] width 364 height 24
paste input "95,000"
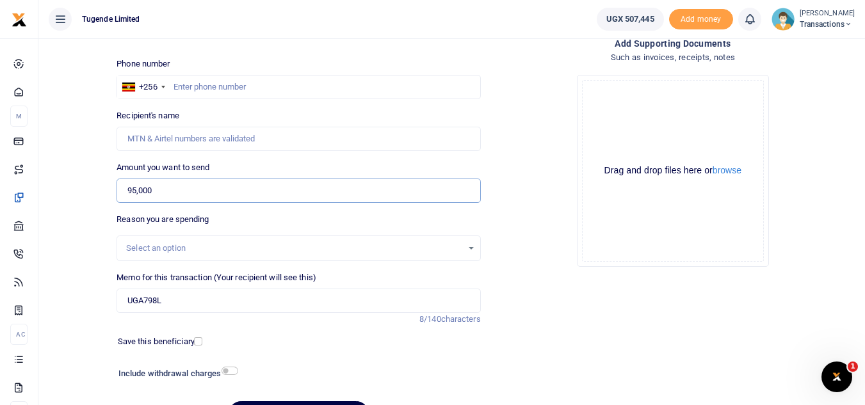
type input "95,000"
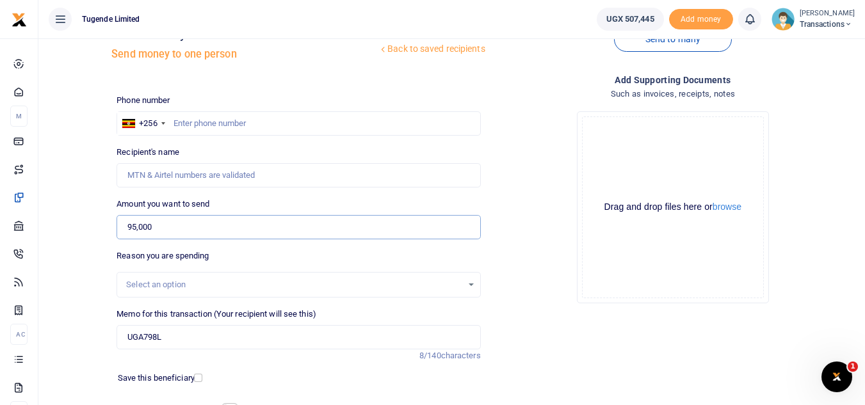
scroll to position [35, 0]
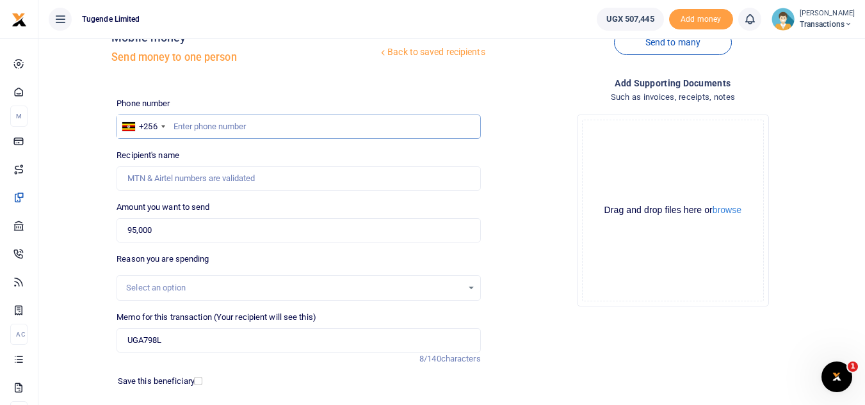
click at [307, 135] on input "text" at bounding box center [299, 127] width 364 height 24
paste input "0778676796"
type input "0778676796"
type input "Dominic Senkungu"
click at [256, 345] on input "UGA798L" at bounding box center [299, 341] width 364 height 24
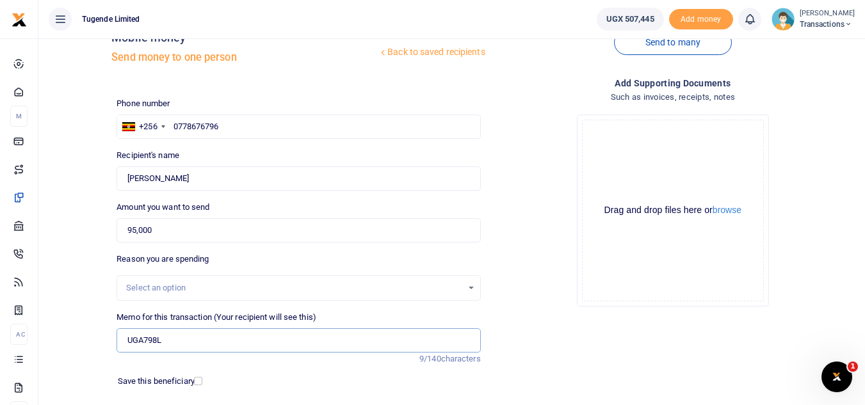
paste input "TLUG-017090"
click at [190, 337] on input "UGA798L TLUG-017090" at bounding box center [299, 341] width 364 height 24
click at [190, 337] on input "UGA798L TLUG017090" at bounding box center [299, 341] width 364 height 24
type input "UGA798L TLUG 017090"
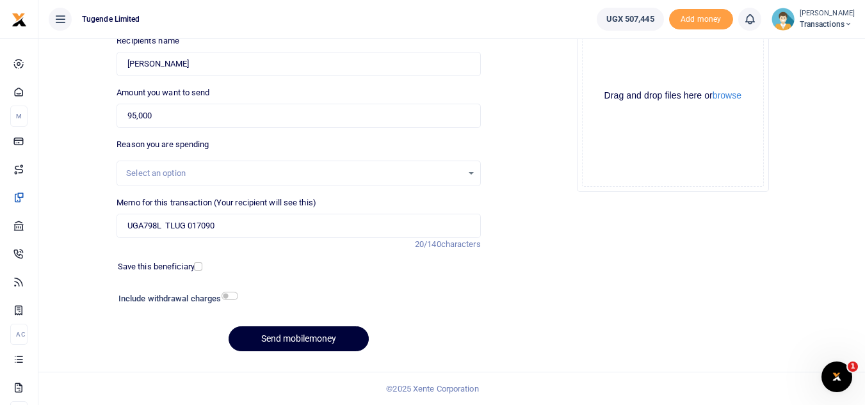
click at [281, 342] on button "Send mobilemoney" at bounding box center [299, 339] width 140 height 25
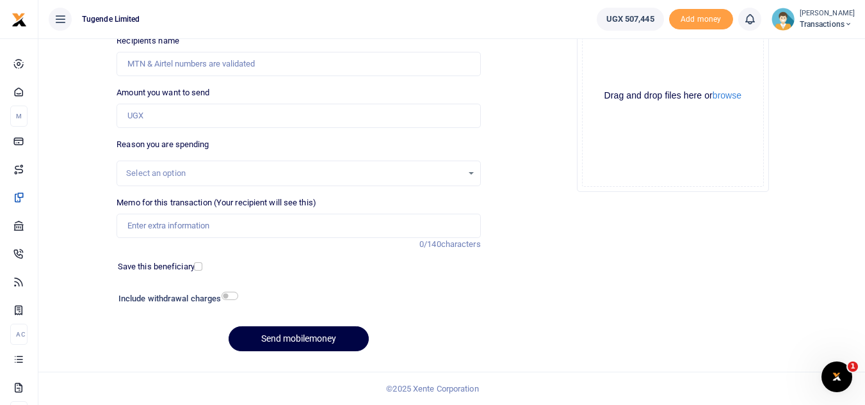
scroll to position [149, 0]
click at [151, 223] on input "Memo for this transaction (Your recipient will see this)" at bounding box center [299, 226] width 364 height 24
paste input "TLUG-017089"
click at [151, 223] on input "TLUG-017089" at bounding box center [299, 226] width 364 height 24
type input "TLUG 017089"
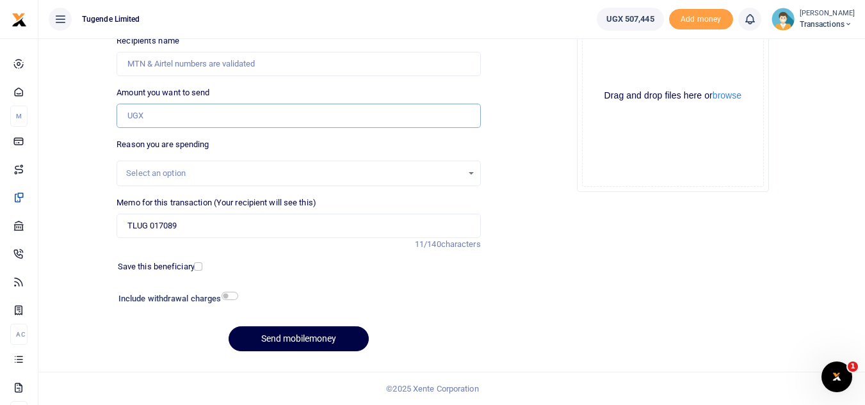
click at [273, 120] on input "Amount you want to send" at bounding box center [299, 116] width 364 height 24
paste input "25,000"
type input "25,000"
click at [127, 223] on input "TLUG 017089" at bounding box center [299, 226] width 364 height 24
paste input "UGB72OF"
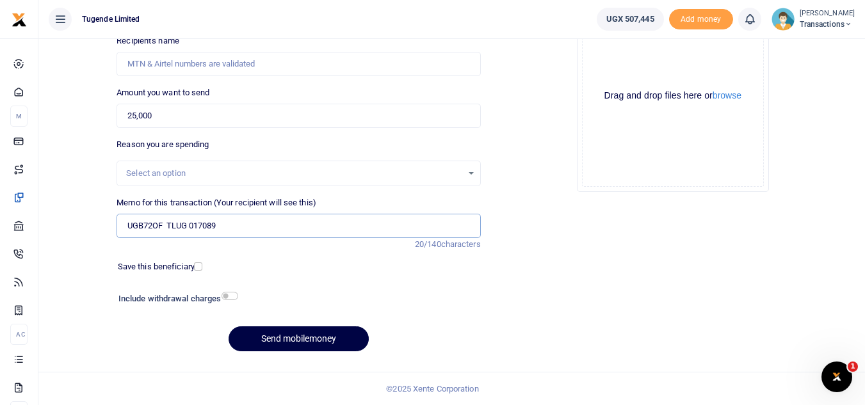
type input "UGB72OF TLUG 017089"
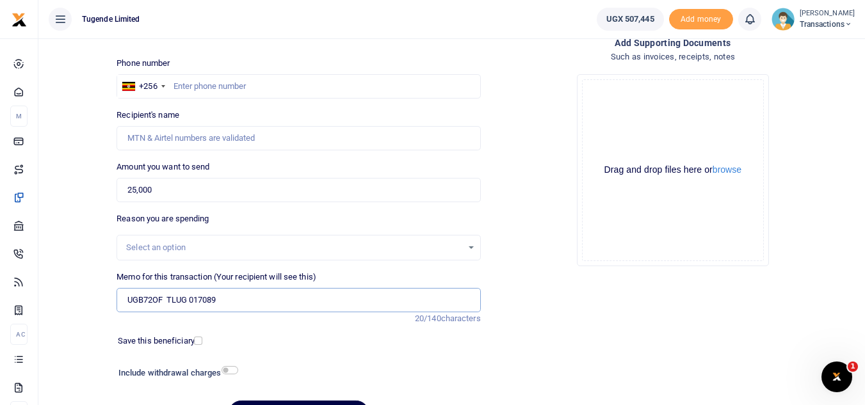
scroll to position [74, 0]
click at [201, 81] on input "text" at bounding box center [299, 87] width 364 height 24
paste input "0744841730"
type input "0744841730"
type input "[PERSON_NAME]"
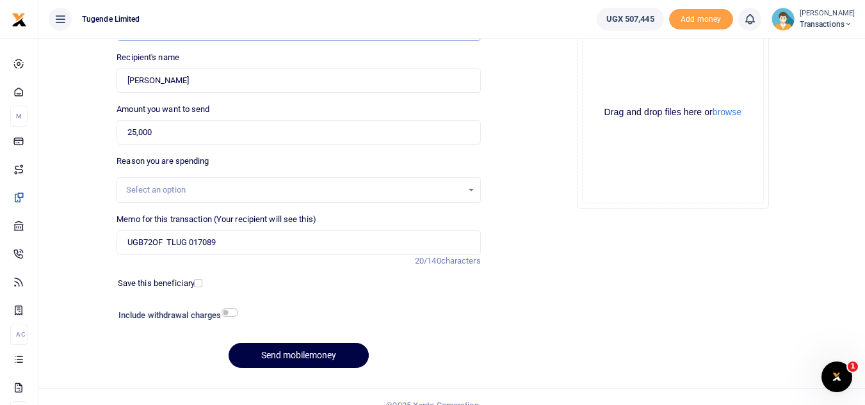
scroll to position [136, 0]
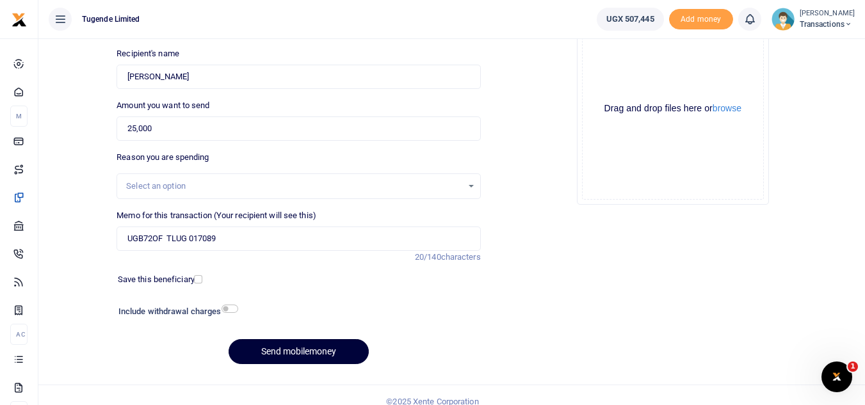
click at [271, 352] on button "Send mobilemoney" at bounding box center [299, 351] width 140 height 25
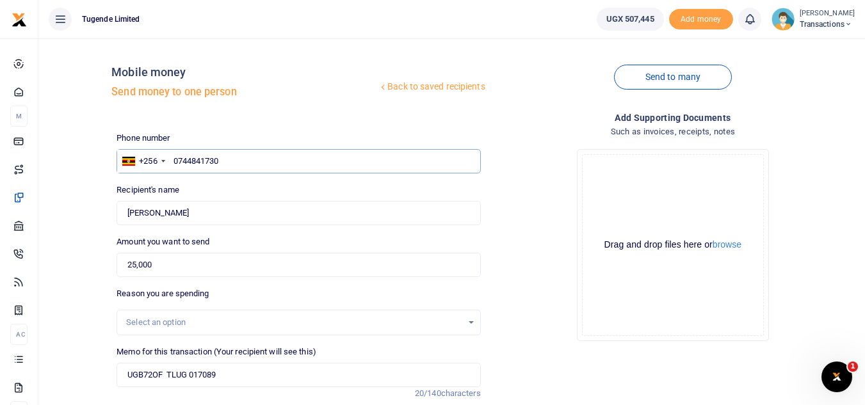
scroll to position [149, 0]
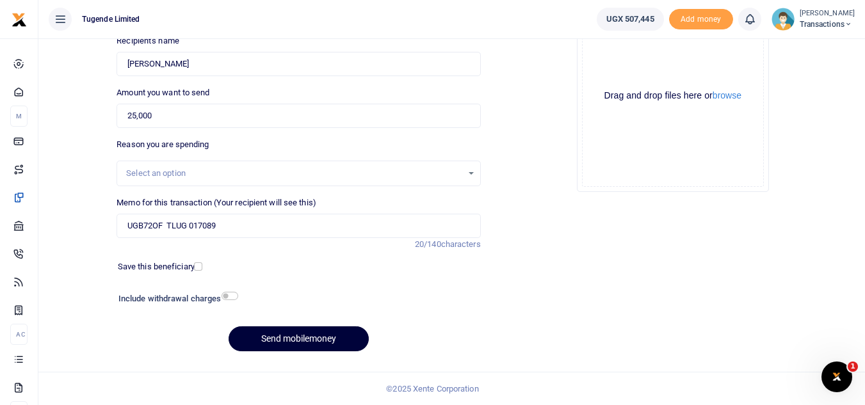
type input "0744841730"
click at [333, 344] on button "Send mobilemoney" at bounding box center [299, 339] width 140 height 25
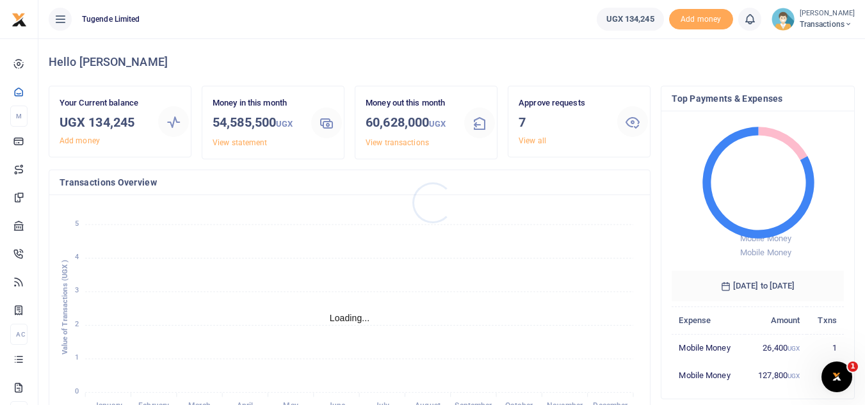
scroll to position [10, 10]
click at [834, 29] on span "Transactions" at bounding box center [827, 25] width 55 height 12
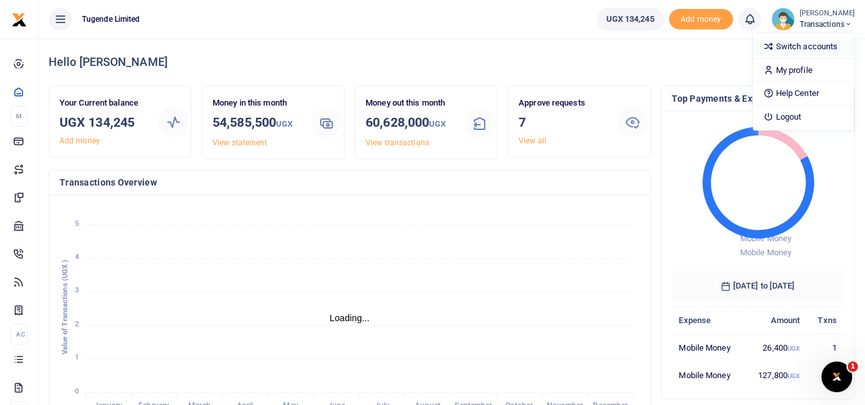
click at [777, 45] on link "Switch accounts" at bounding box center [803, 47] width 101 height 18
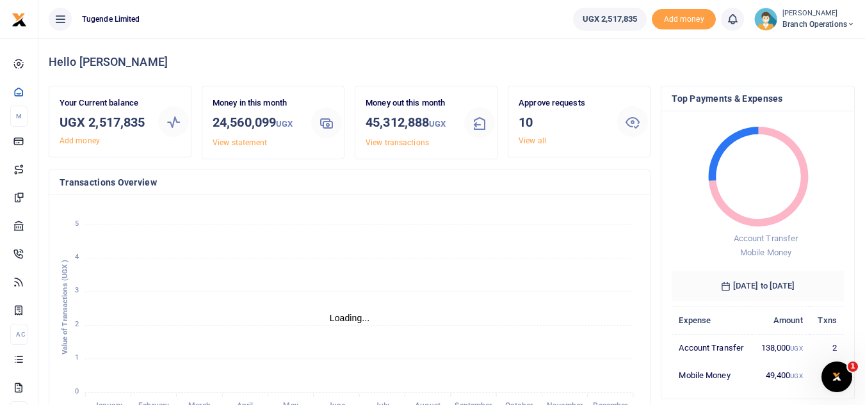
scroll to position [10, 10]
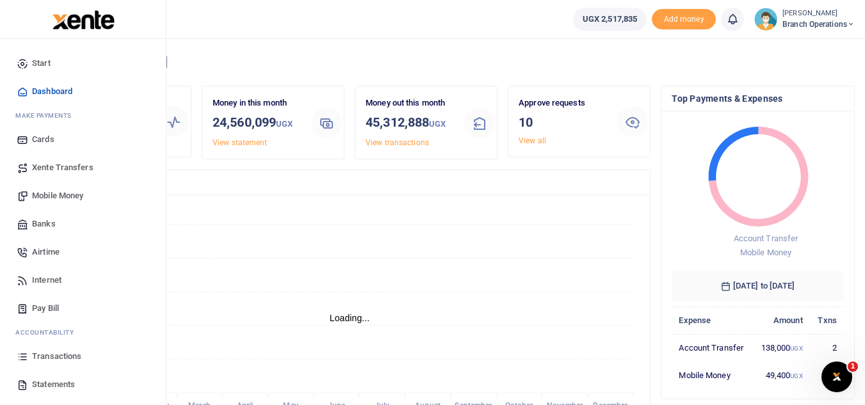
click at [63, 186] on link "Mobile Money" at bounding box center [82, 196] width 145 height 28
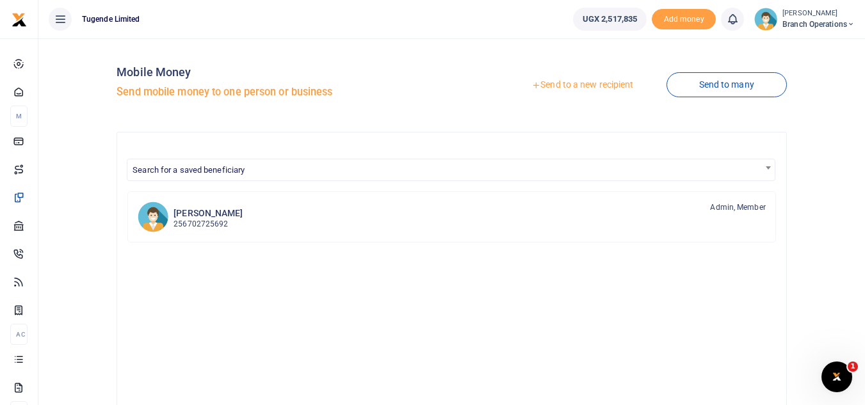
click at [553, 86] on link "Send to a new recipient" at bounding box center [582, 85] width 167 height 23
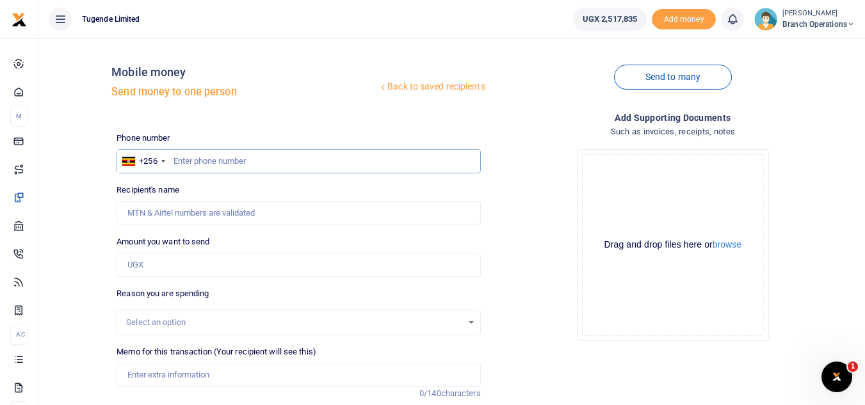
click at [218, 173] on input "text" at bounding box center [299, 161] width 364 height 24
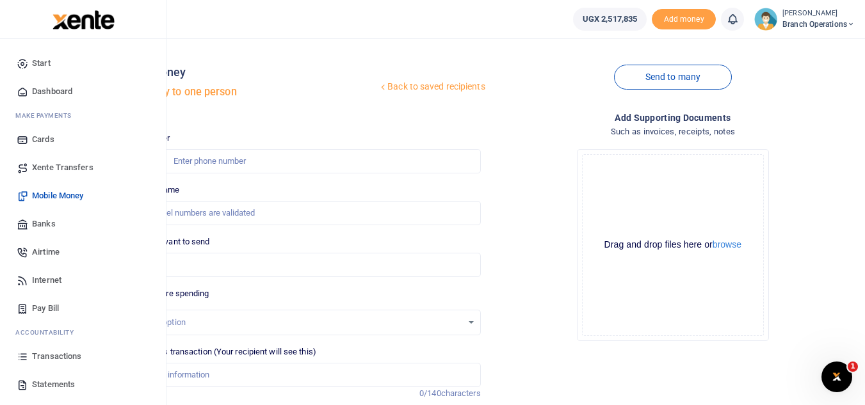
click at [72, 363] on span "Transactions" at bounding box center [56, 356] width 49 height 13
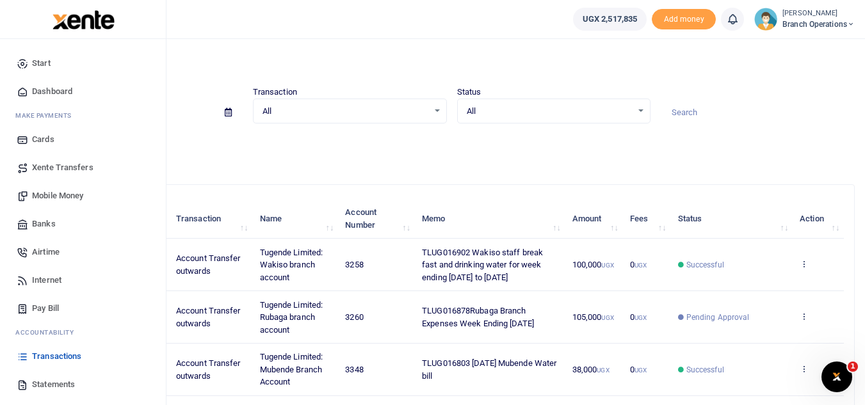
click at [79, 169] on span "Xente Transfers" at bounding box center [62, 167] width 61 height 13
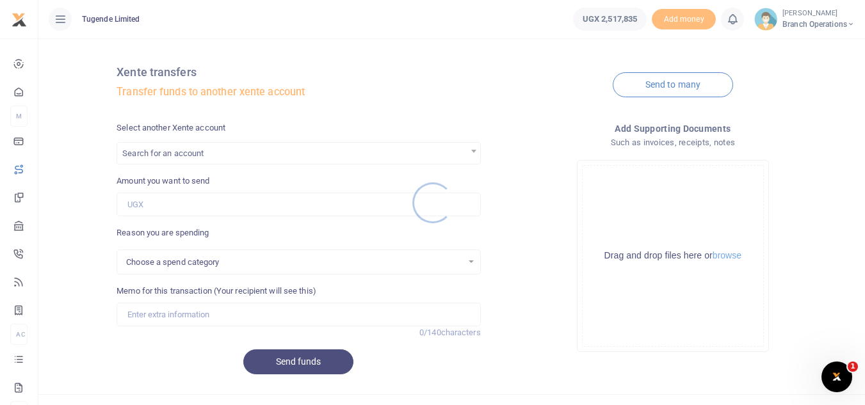
select select
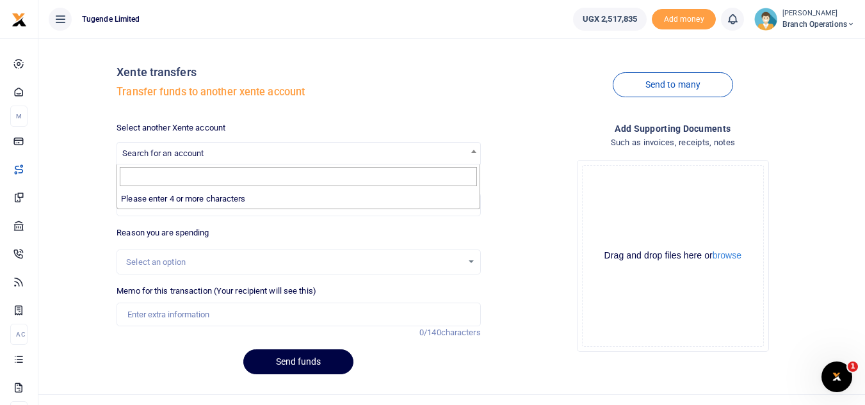
click at [248, 153] on span "Search for an account" at bounding box center [298, 153] width 363 height 20
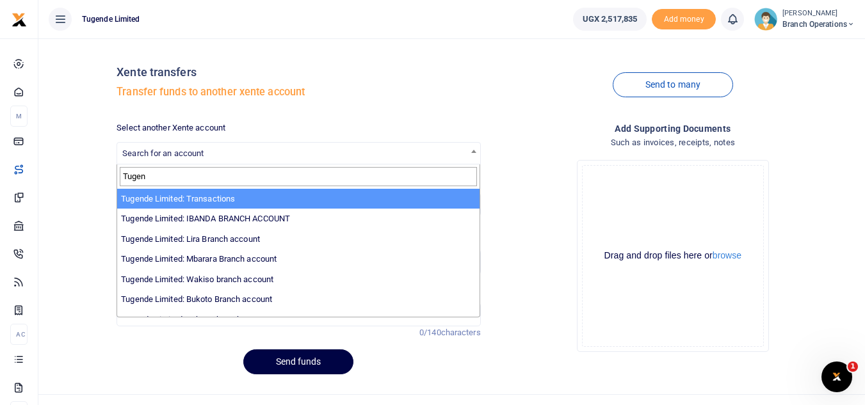
type input "Tugen"
select select "3085"
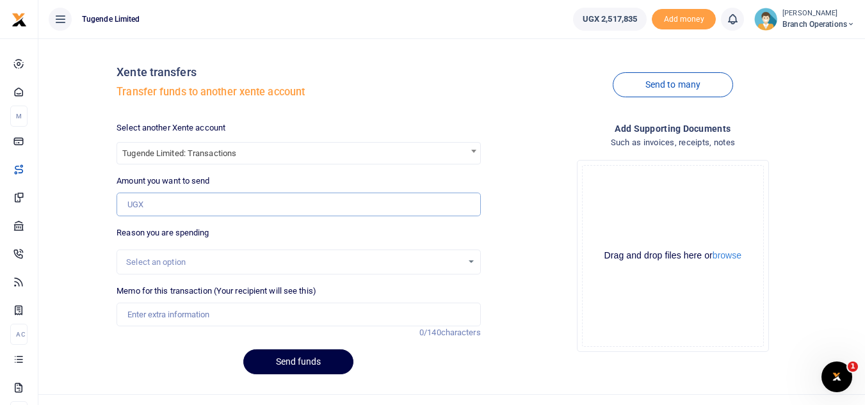
click at [202, 198] on input "Amount you want to send" at bounding box center [299, 205] width 364 height 24
type input "500,000"
click at [209, 245] on div "Reason you are spending Select an option" at bounding box center [299, 251] width 364 height 48
click at [201, 306] on input "Memo for this transaction (Your recipient will see this)" at bounding box center [299, 315] width 364 height 24
type input "Transfer to Transactions"
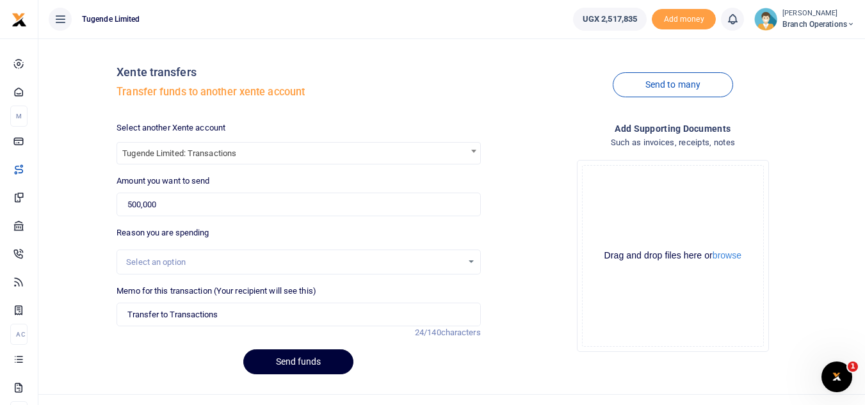
click at [298, 366] on button "Send funds" at bounding box center [298, 362] width 110 height 25
